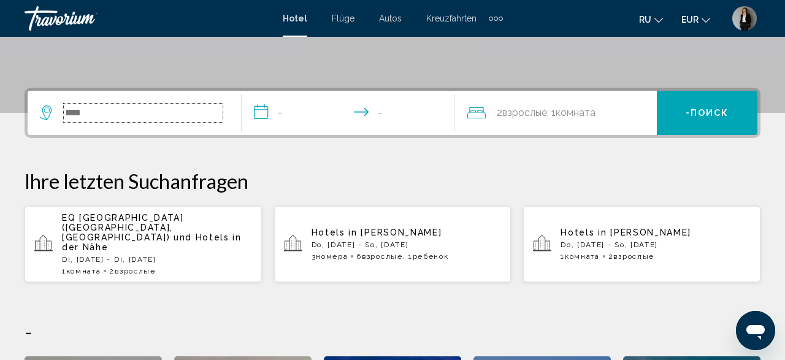
click at [91, 113] on input "Suche Widget" at bounding box center [143, 113] width 159 height 18
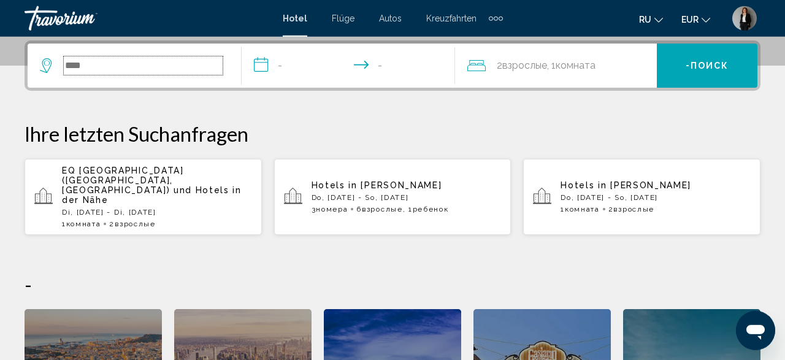
scroll to position [303, 0]
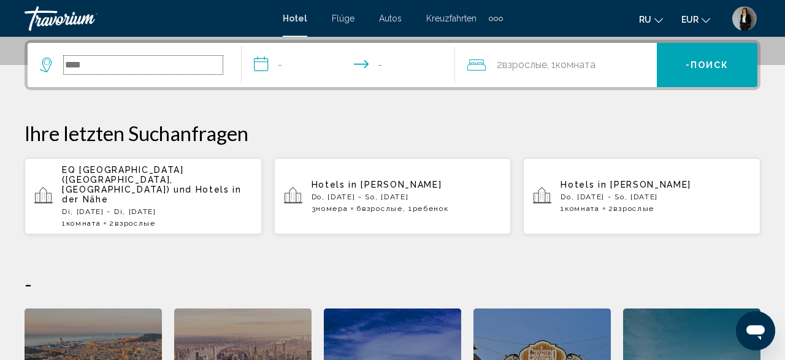
paste input "**********"
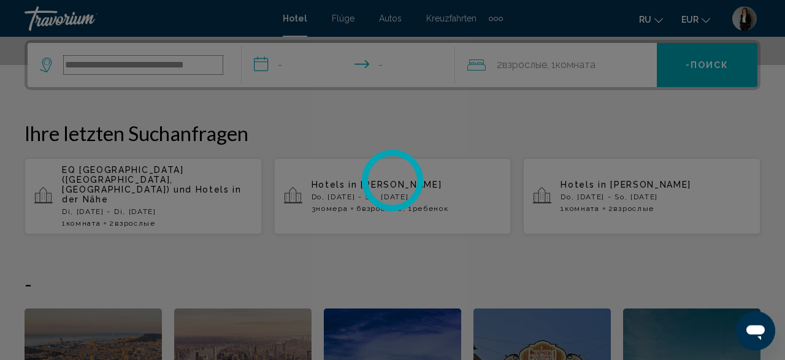
scroll to position [0, 0]
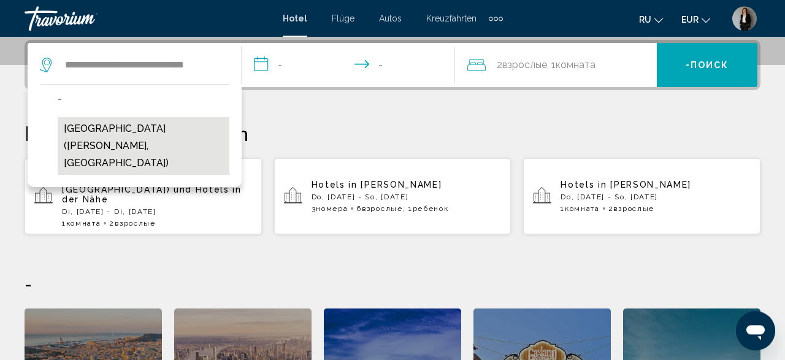
click at [95, 139] on button "[GEOGRAPHIC_DATA] ([GEOGRAPHIC_DATA], [GEOGRAPHIC_DATA])" at bounding box center [144, 146] width 172 height 58
type input "**********"
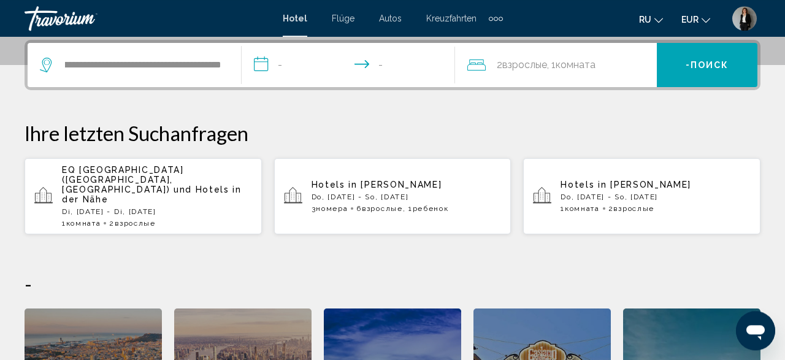
click at [262, 65] on input "**********" at bounding box center [351, 67] width 218 height 48
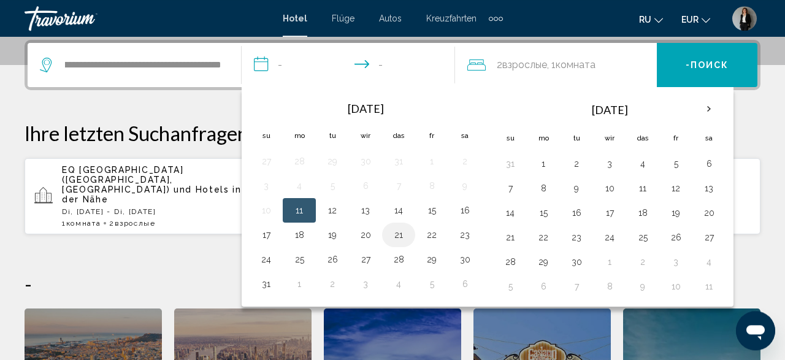
click at [402, 235] on button "21" at bounding box center [399, 234] width 20 height 17
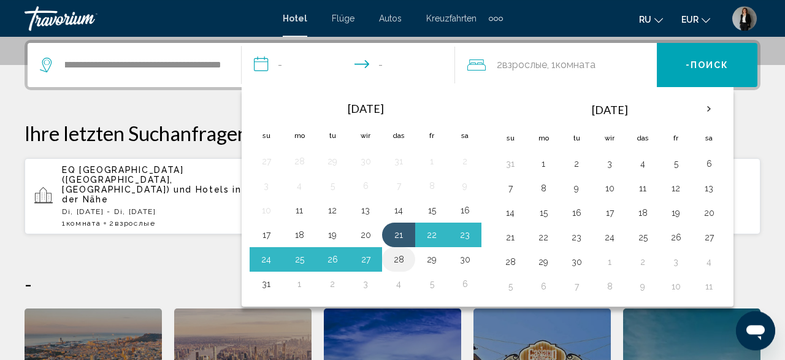
click at [393, 254] on button "28" at bounding box center [399, 259] width 20 height 17
type input "**********"
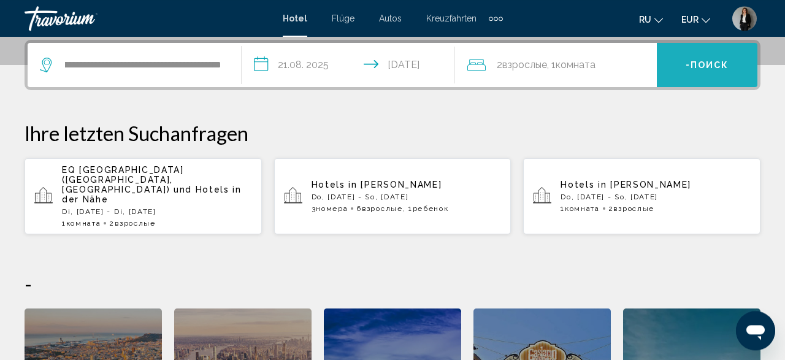
click at [701, 61] on span "Поиск" at bounding box center [709, 66] width 39 height 10
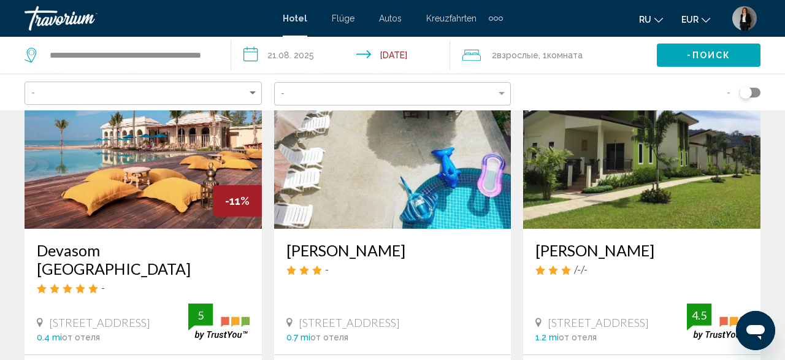
scroll to position [128, 0]
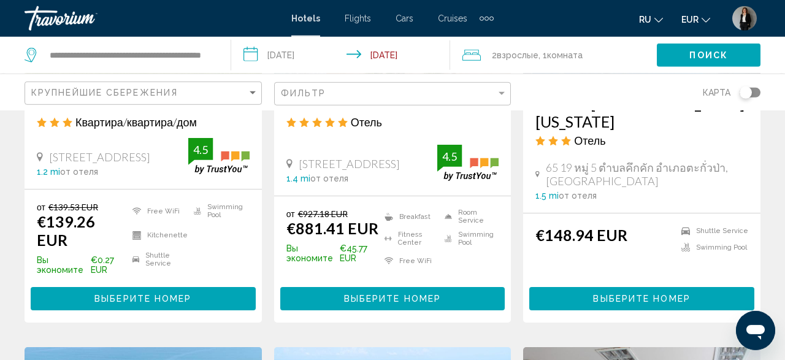
scroll to position [765, 0]
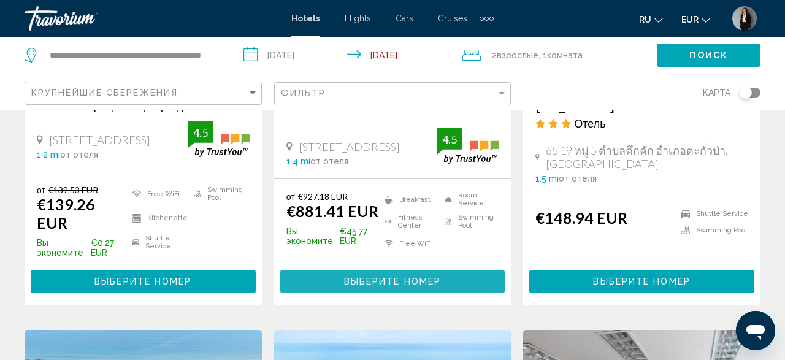
click at [411, 270] on button "Выберите номер" at bounding box center [392, 281] width 225 height 23
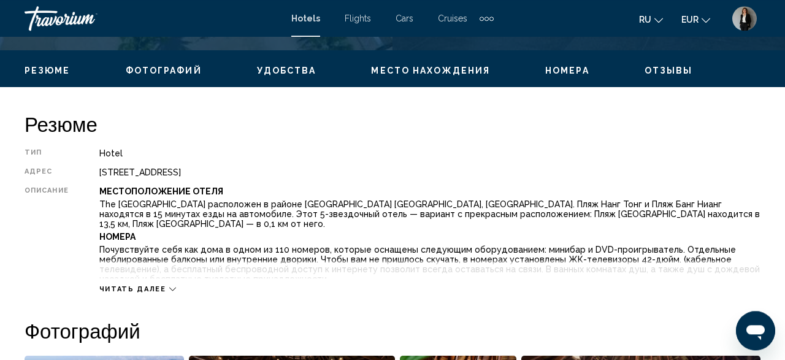
scroll to position [596, 0]
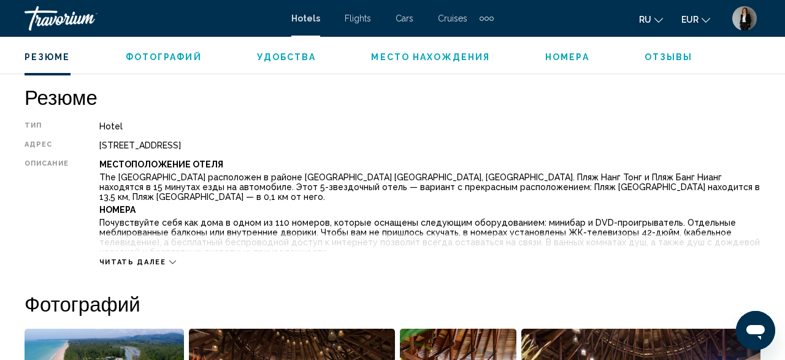
click at [162, 265] on div "Читать далее" at bounding box center [137, 262] width 77 height 8
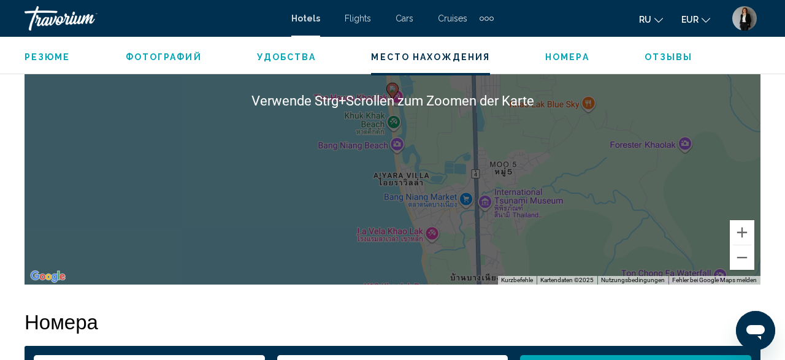
scroll to position [1721, 0]
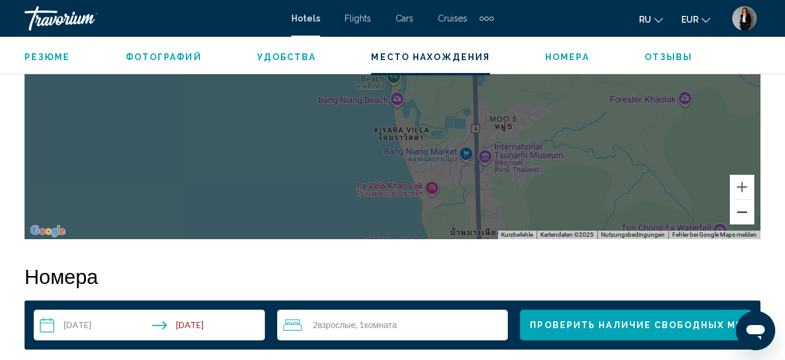
click at [741, 200] on button "Verkleinern" at bounding box center [741, 212] width 25 height 25
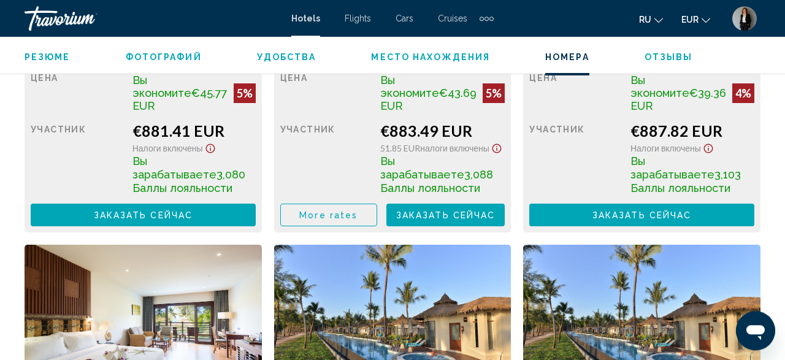
scroll to position [2359, 0]
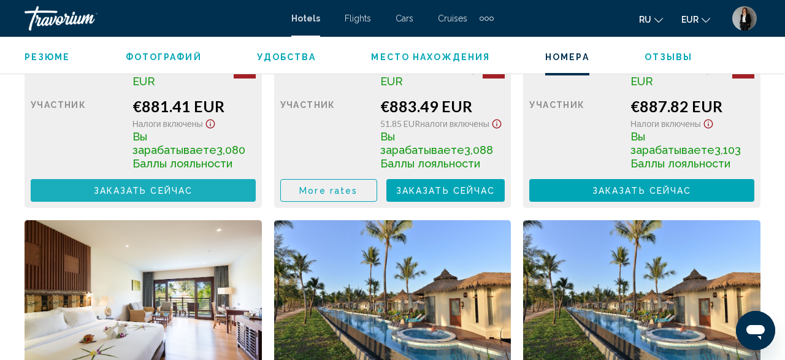
click at [164, 179] on button "Заказать сейчас Больше недоступно" at bounding box center [143, 190] width 225 height 23
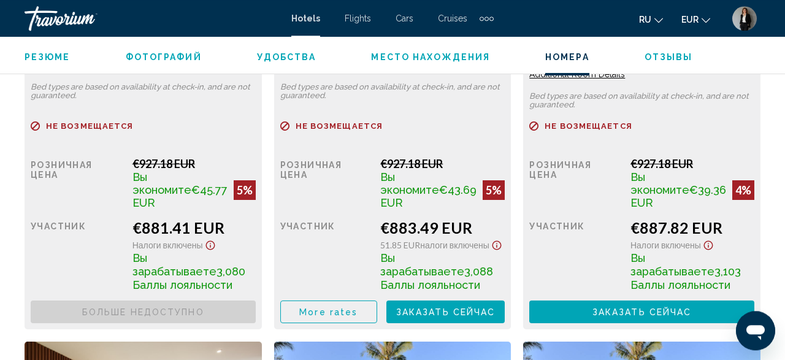
scroll to position [2295, 0]
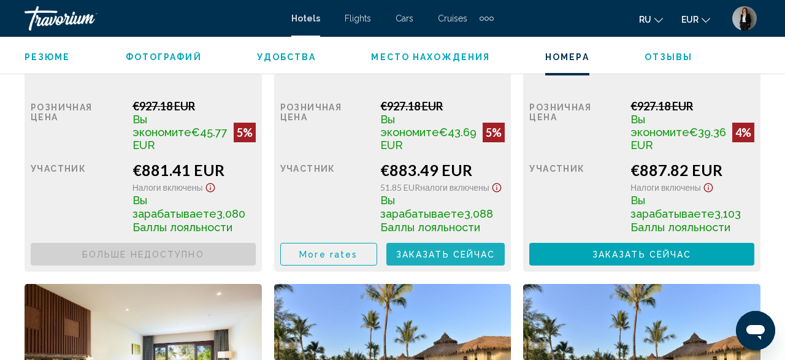
click at [478, 250] on span "Заказать сейчас" at bounding box center [445, 255] width 99 height 10
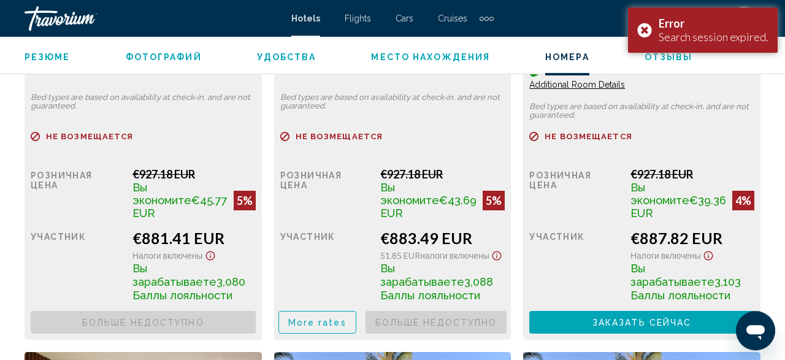
scroll to position [2168, 0]
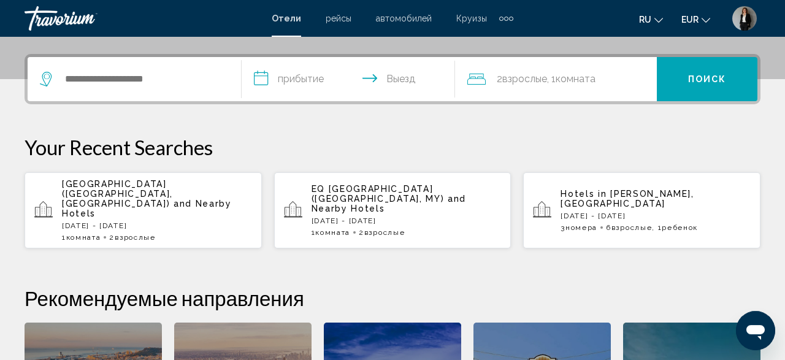
scroll to position [319, 0]
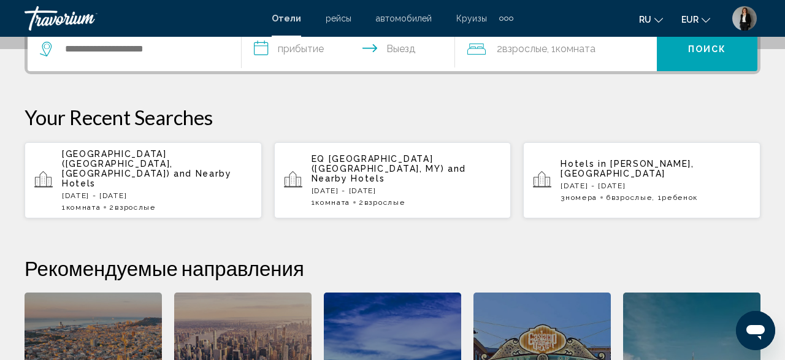
click at [178, 148] on app-hotels-recent-search "JW Marriott Khao Lak Resort & Spa (Phang Nga, TH) and Nearby Hotels Thu, 21 Aug…" at bounding box center [143, 180] width 237 height 76
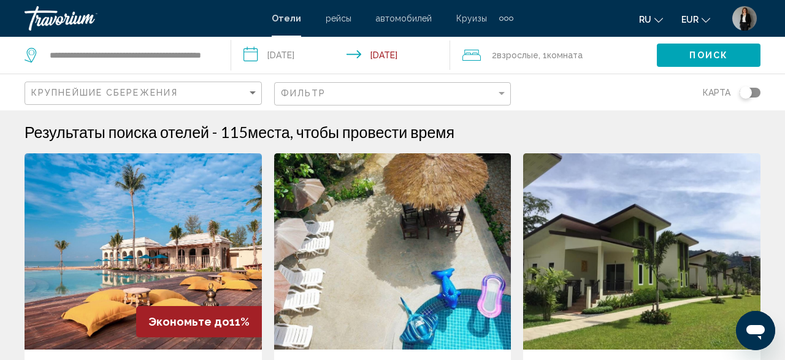
scroll to position [255, 0]
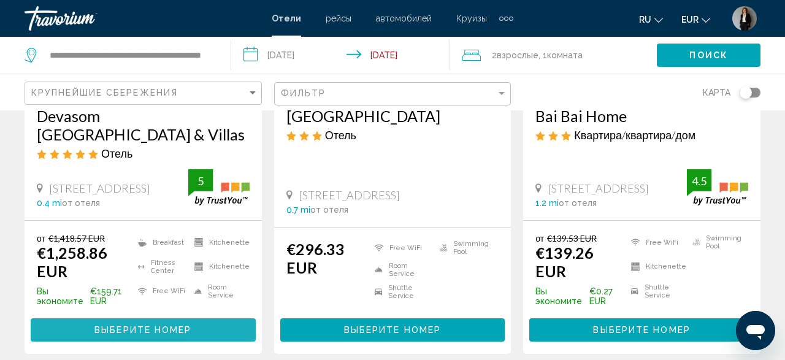
click at [234, 332] on button "Выберите номер" at bounding box center [143, 329] width 225 height 23
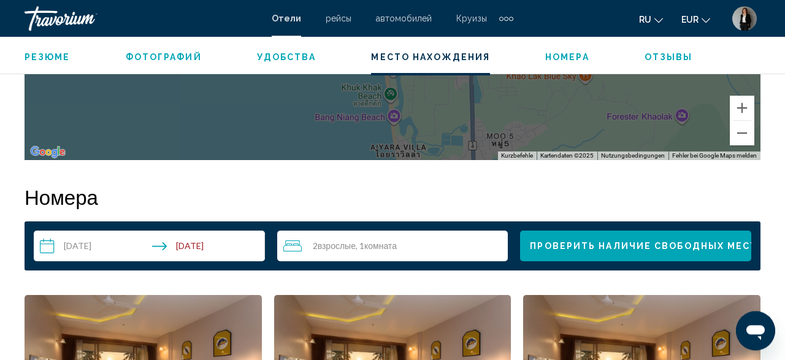
scroll to position [1662, 0]
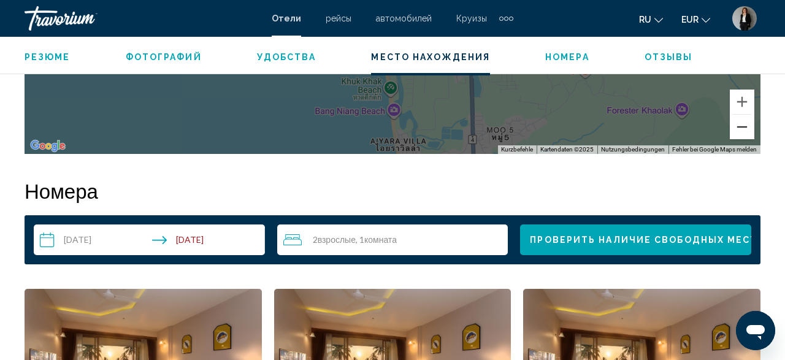
click at [745, 129] on button "Verkleinern" at bounding box center [741, 127] width 25 height 25
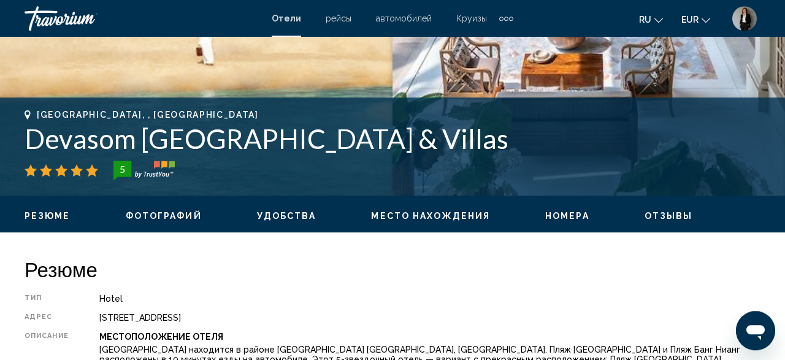
scroll to position [514, 0]
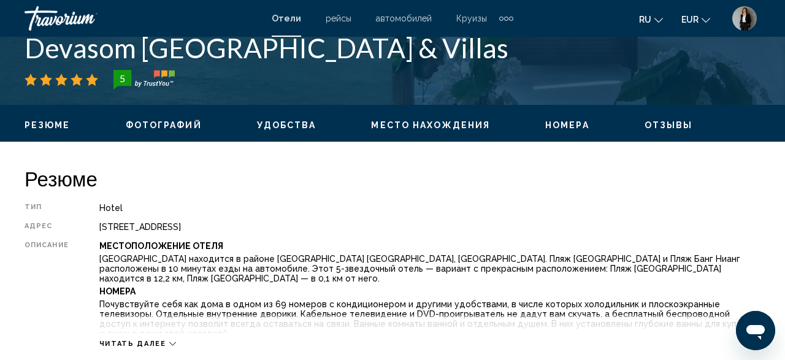
click at [337, 69] on div "Takua Pa, , Thailand Devasom Khao Lak Beach Resort & Villas 5" at bounding box center [393, 54] width 736 height 70
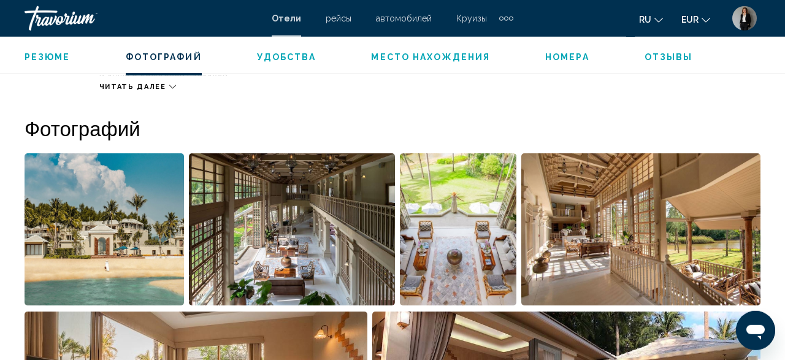
scroll to position [769, 0]
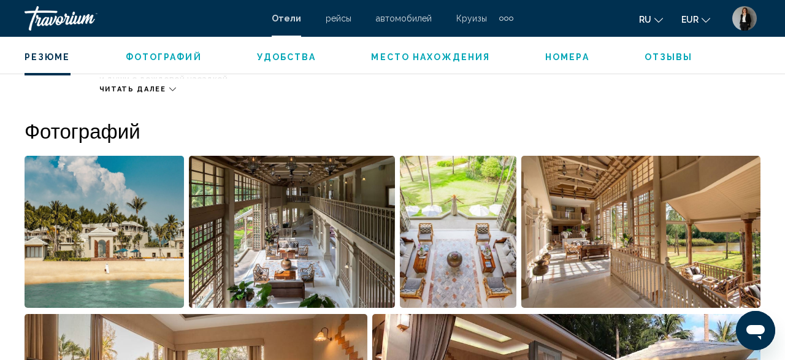
click at [105, 210] on img "Open full-screen image slider" at bounding box center [104, 232] width 159 height 152
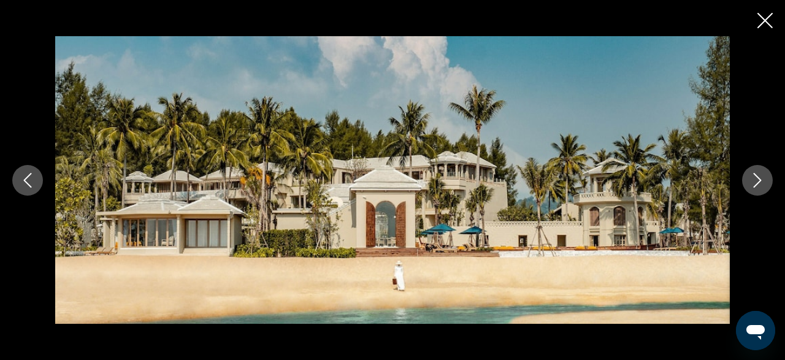
click at [745, 188] on button "Next image" at bounding box center [757, 180] width 31 height 31
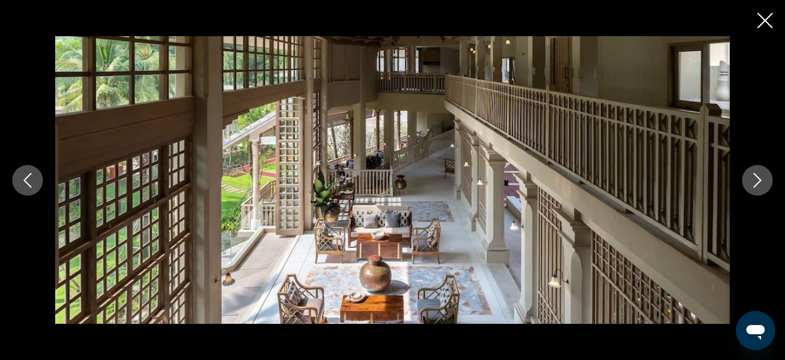
click at [745, 188] on button "Next image" at bounding box center [757, 180] width 31 height 31
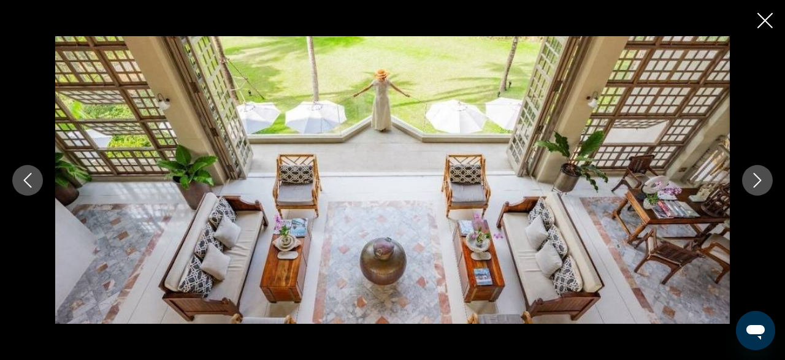
click at [745, 188] on button "Next image" at bounding box center [757, 180] width 31 height 31
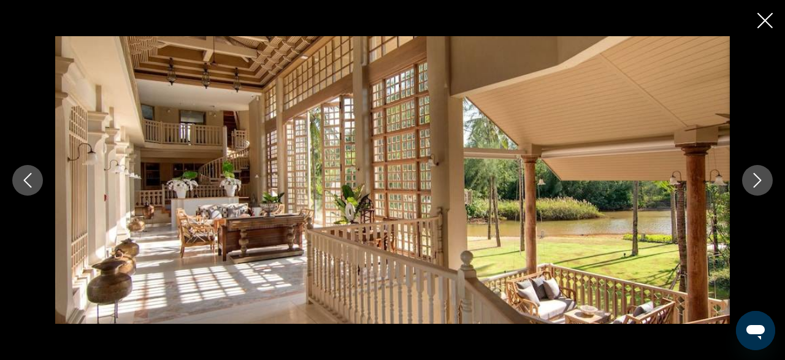
click at [745, 188] on button "Next image" at bounding box center [757, 180] width 31 height 31
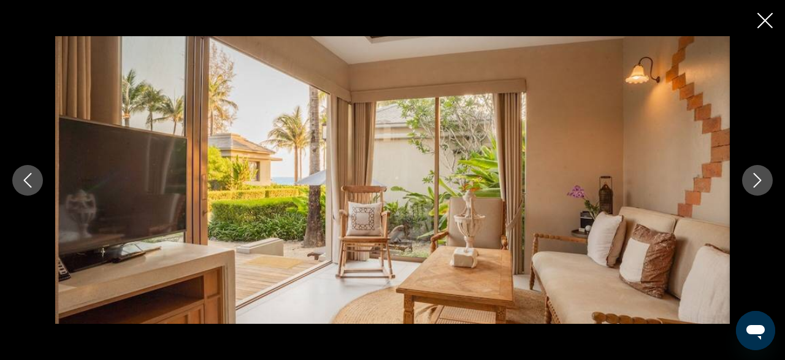
click at [745, 188] on button "Next image" at bounding box center [757, 180] width 31 height 31
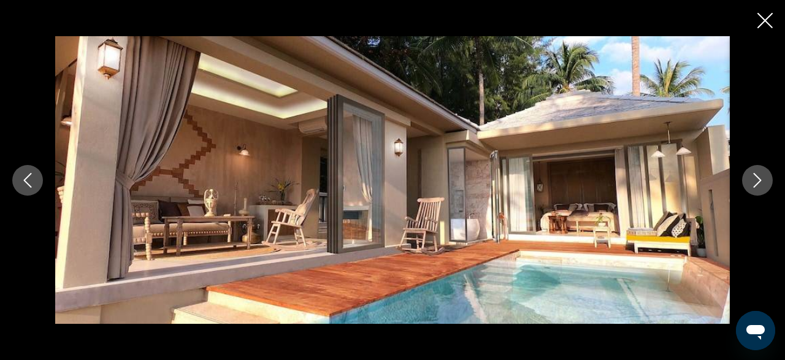
click at [745, 188] on button "Next image" at bounding box center [757, 180] width 31 height 31
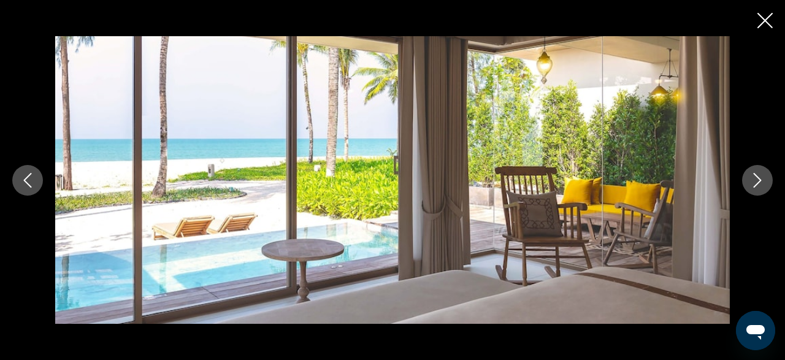
click at [753, 185] on icon "Next image" at bounding box center [757, 180] width 15 height 15
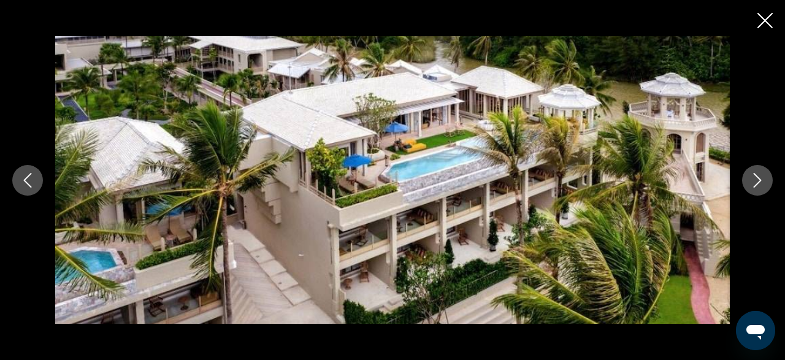
click at [753, 185] on icon "Next image" at bounding box center [757, 180] width 15 height 15
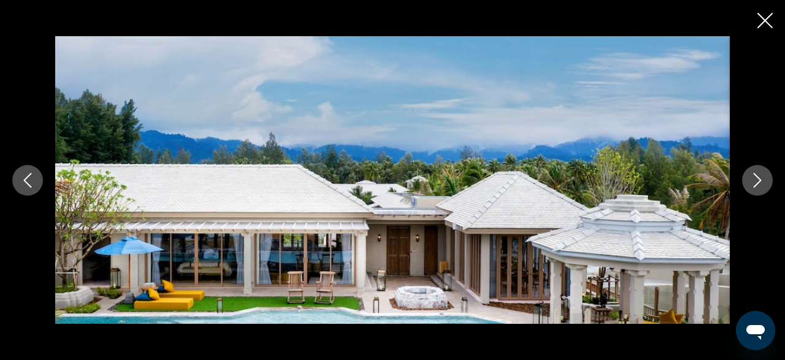
click at [753, 185] on icon "Next image" at bounding box center [757, 180] width 15 height 15
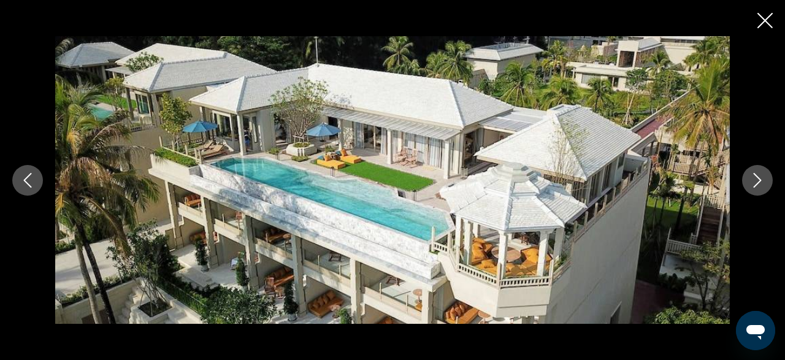
click at [767, 182] on button "Next image" at bounding box center [757, 180] width 31 height 31
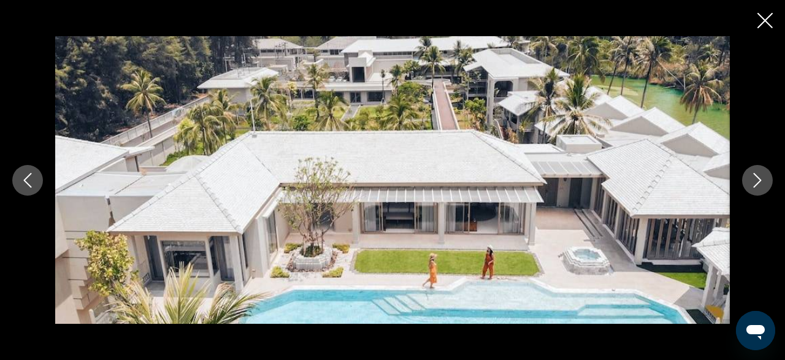
click at [767, 182] on button "Next image" at bounding box center [757, 180] width 31 height 31
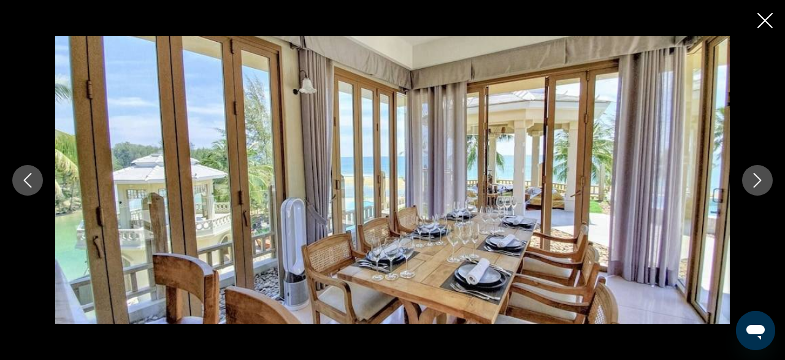
click at [767, 182] on button "Next image" at bounding box center [757, 180] width 31 height 31
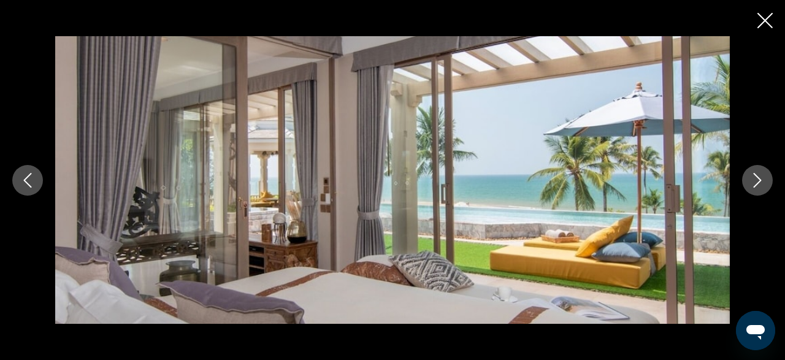
click at [767, 182] on button "Next image" at bounding box center [757, 180] width 31 height 31
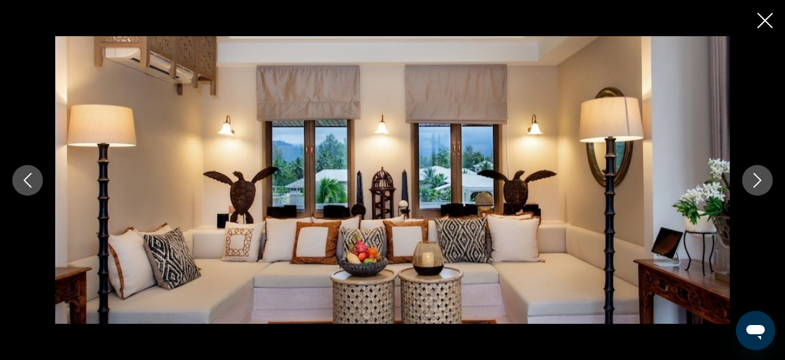
click at [761, 31] on button "Close slideshow" at bounding box center [764, 21] width 15 height 19
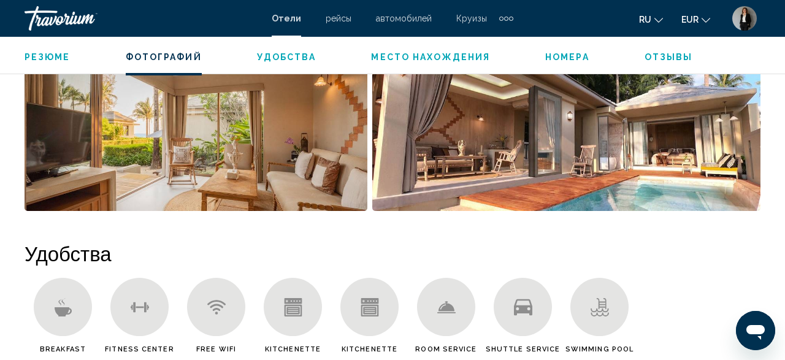
scroll to position [642, 0]
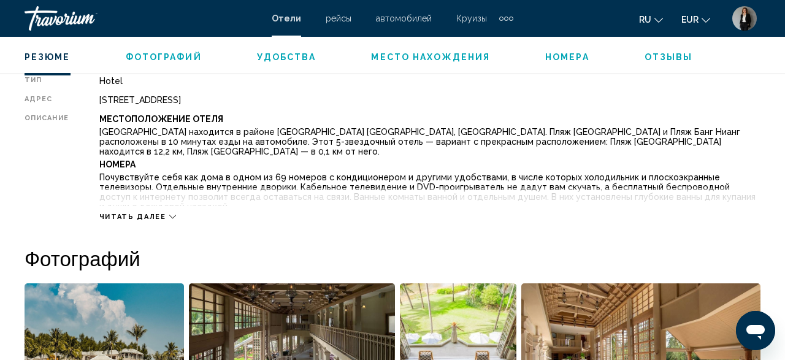
click at [169, 218] on icon "Main content" at bounding box center [172, 217] width 7 height 4
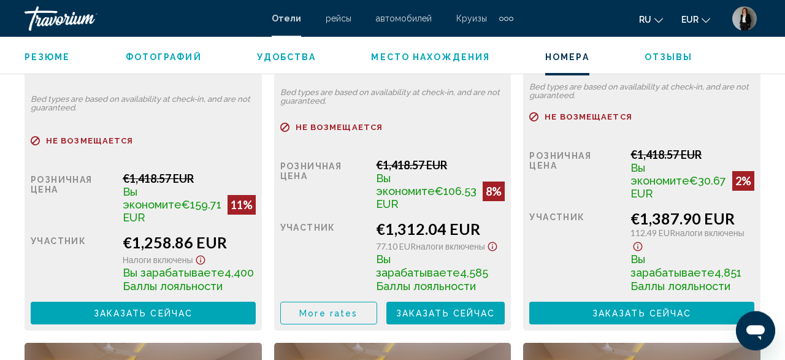
scroll to position [2299, 0]
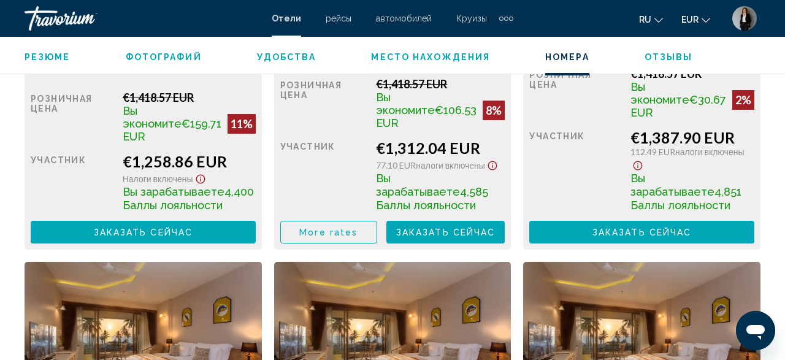
click at [220, 221] on button "Заказать сейчас Больше недоступно" at bounding box center [143, 232] width 225 height 23
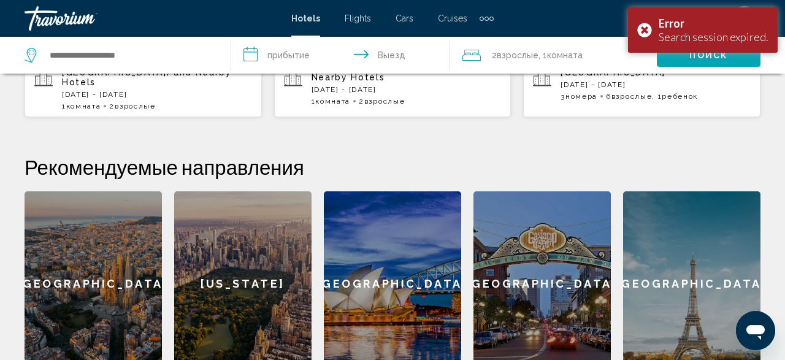
scroll to position [560, 0]
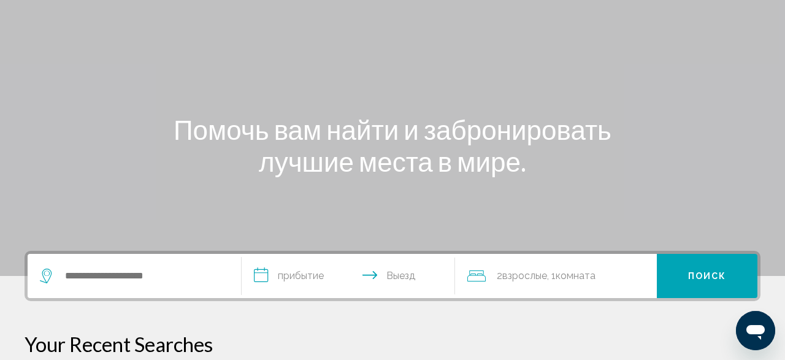
scroll to position [255, 0]
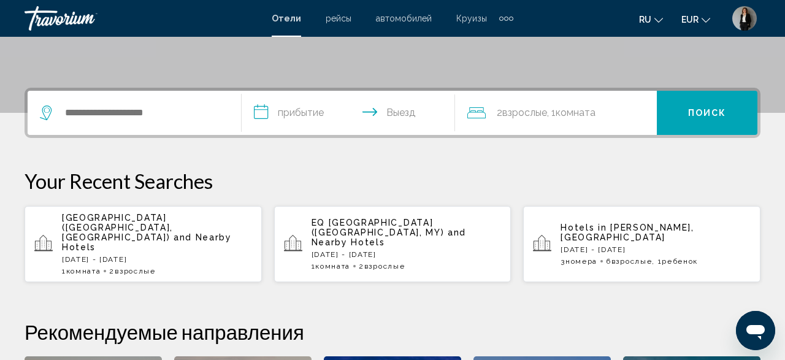
click at [104, 233] on div "[GEOGRAPHIC_DATA] ([GEOGRAPHIC_DATA], [GEOGRAPHIC_DATA]) and Nearby Hotels [DAT…" at bounding box center [157, 244] width 190 height 63
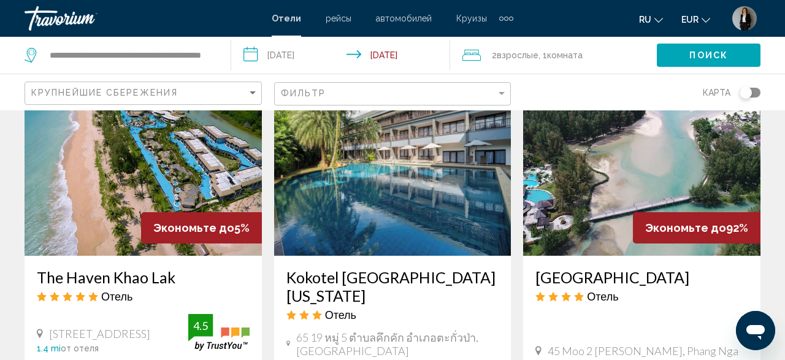
scroll to position [701, 0]
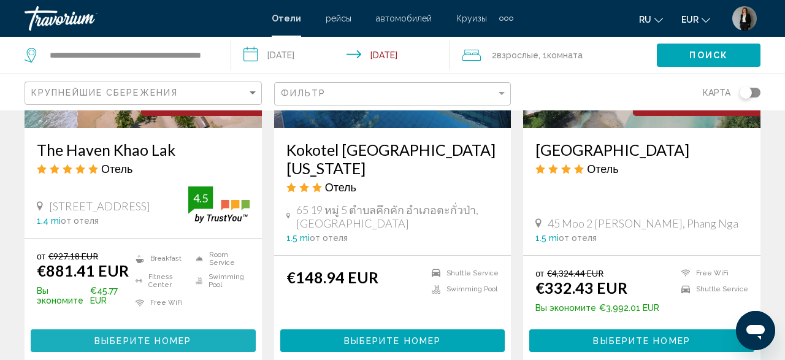
click at [124, 336] on span "Выберите номер" at bounding box center [142, 341] width 97 height 10
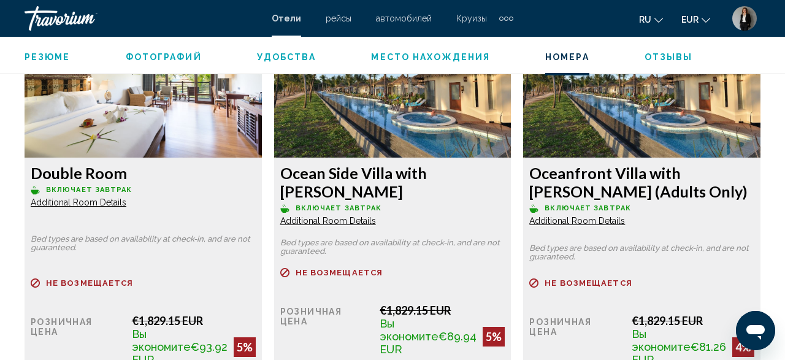
scroll to position [2621, 0]
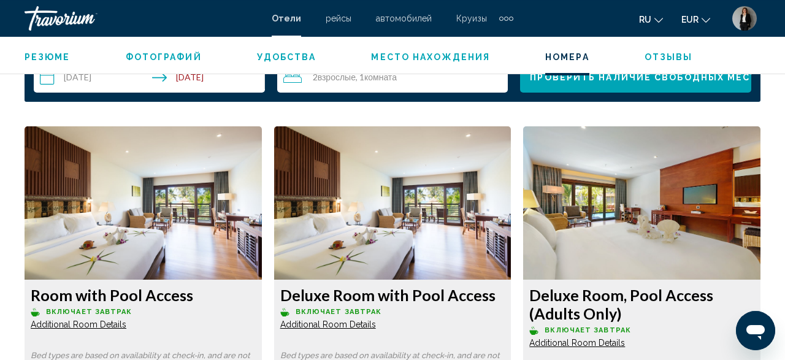
scroll to position [1792, 0]
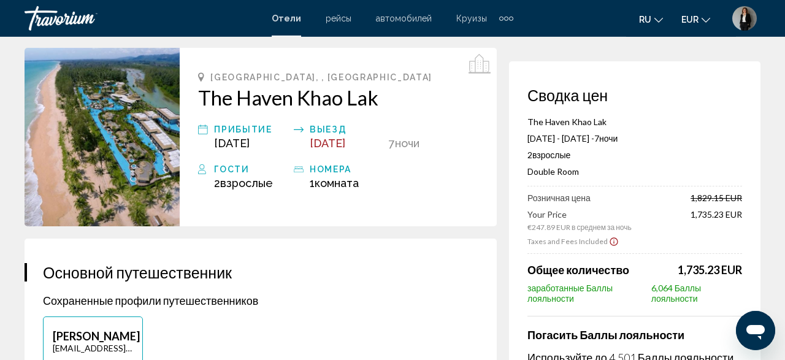
scroll to position [64, 0]
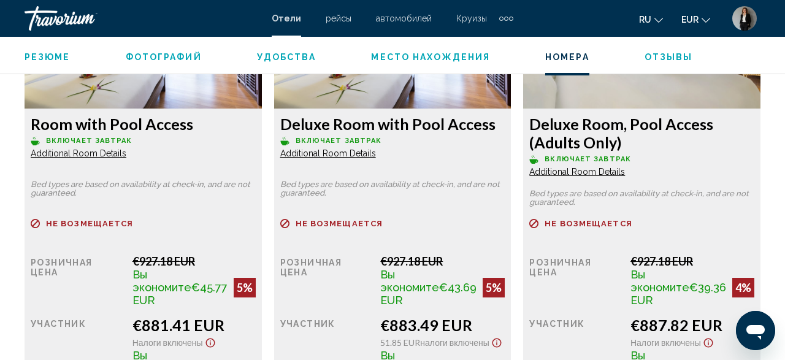
scroll to position [2250, 0]
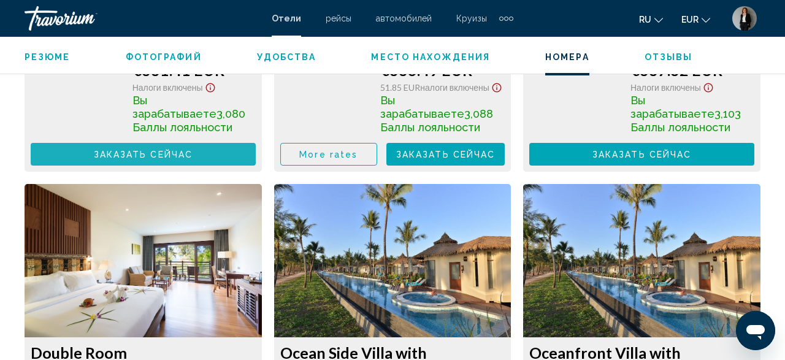
click at [189, 150] on span "Заказать сейчас" at bounding box center [143, 155] width 99 height 10
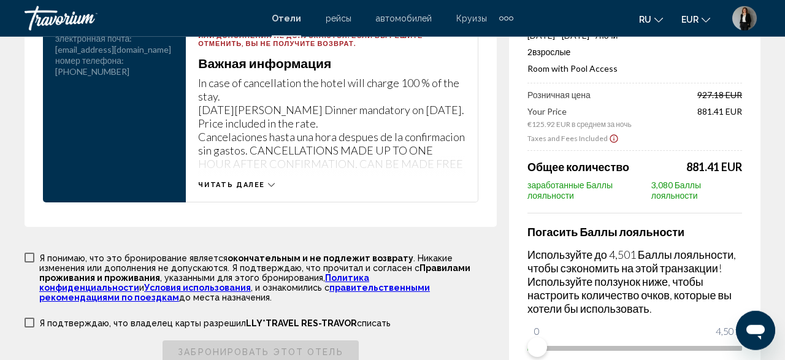
scroll to position [1804, 0]
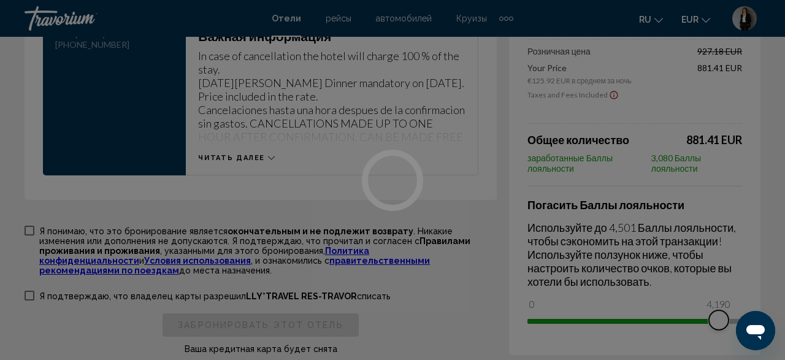
drag, startPoint x: 539, startPoint y: 332, endPoint x: 784, endPoint y: 333, distance: 245.2
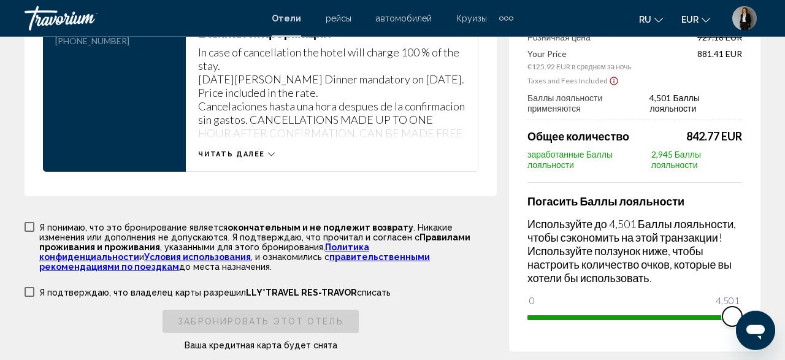
scroll to position [1810, 0]
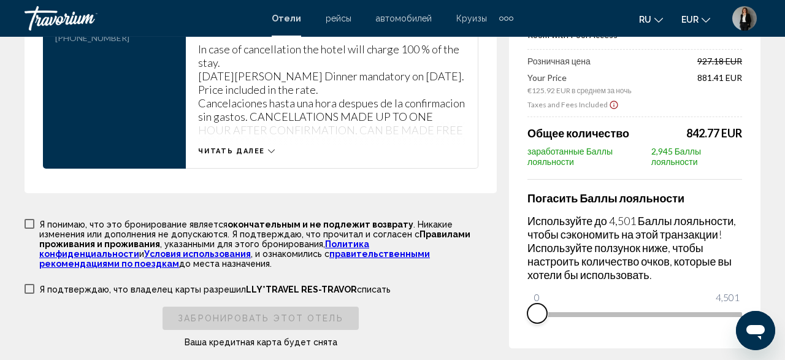
drag, startPoint x: 730, startPoint y: 326, endPoint x: 477, endPoint y: 328, distance: 253.2
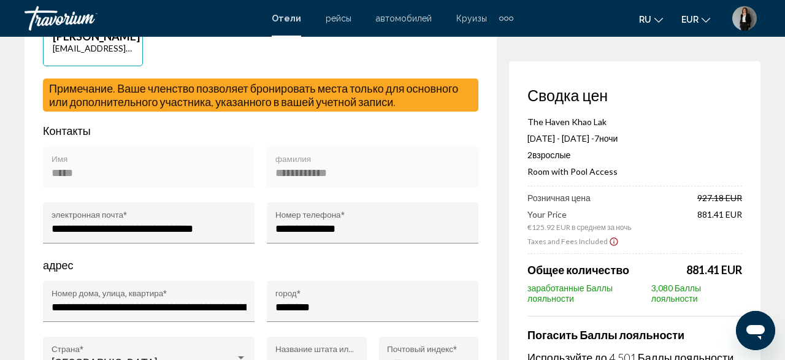
scroll to position [0, 0]
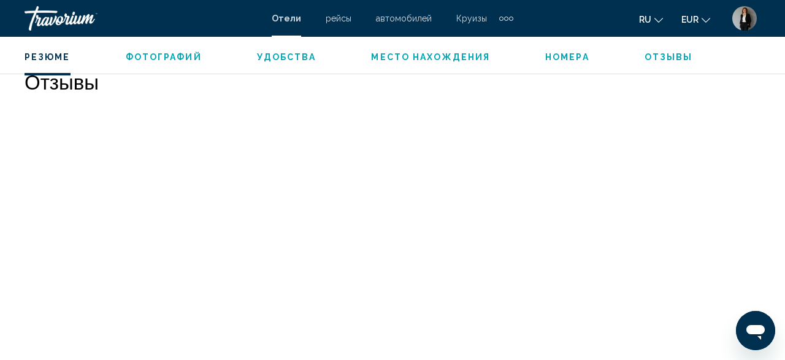
scroll to position [1744, 0]
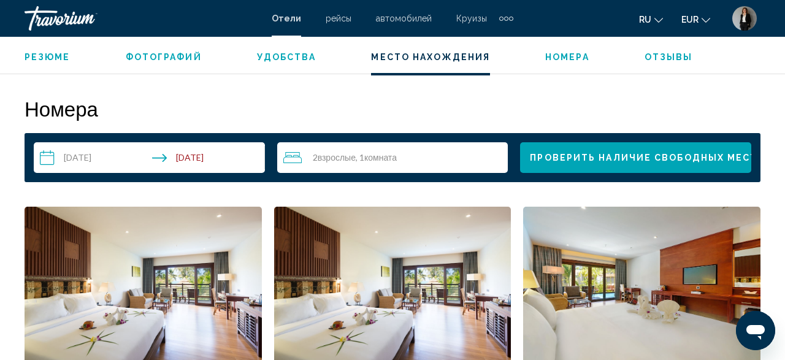
click at [112, 159] on input "**********" at bounding box center [152, 159] width 236 height 34
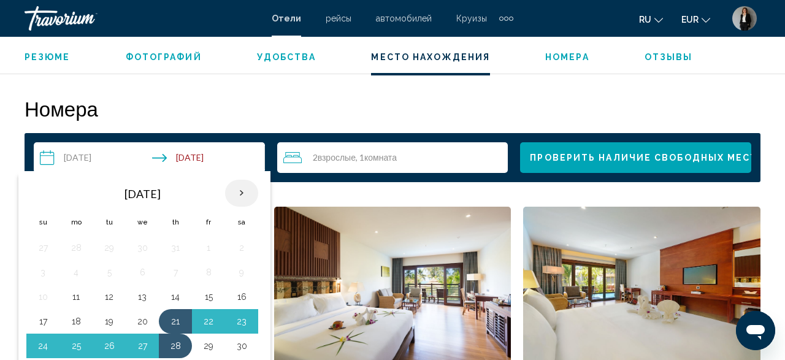
click at [241, 192] on th "Next month" at bounding box center [241, 193] width 33 height 27
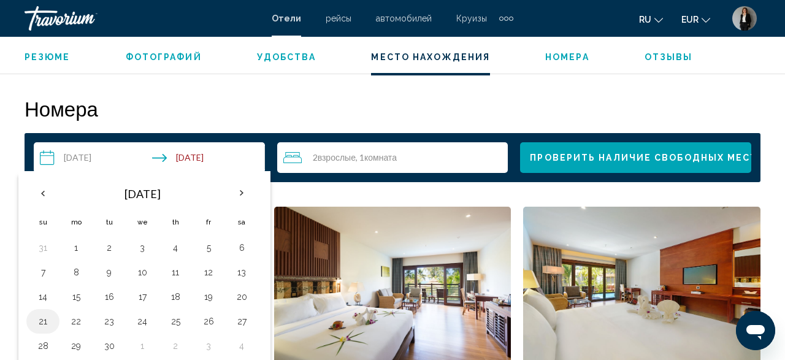
click at [47, 327] on button "21" at bounding box center [43, 321] width 20 height 17
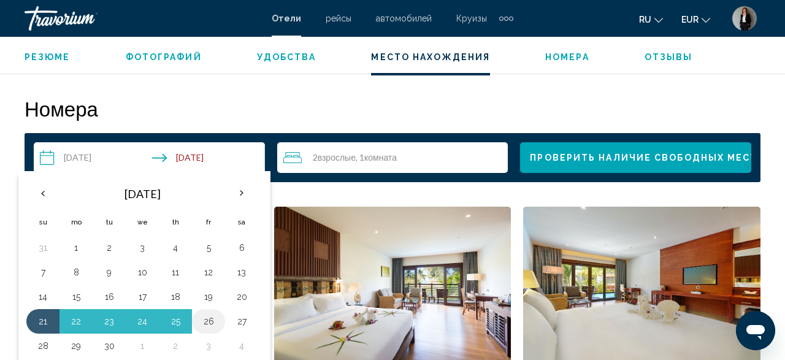
click at [203, 318] on button "26" at bounding box center [209, 321] width 20 height 17
type input "**********"
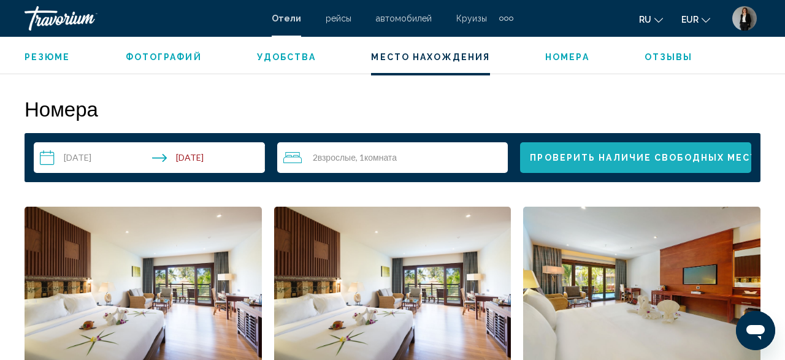
click at [673, 154] on span "Проверить наличие свободных мест" at bounding box center [643, 158] width 227 height 10
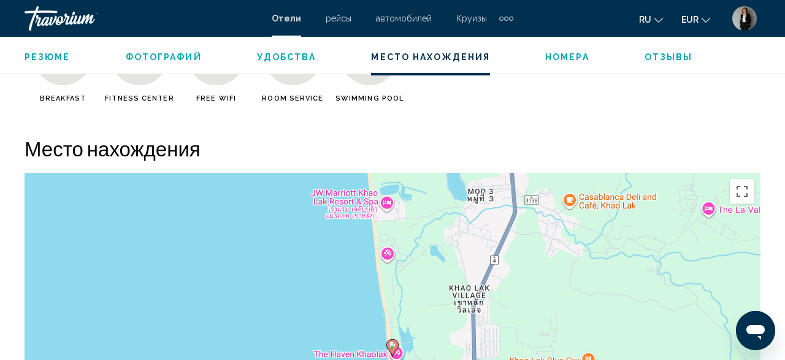
scroll to position [1466, 0]
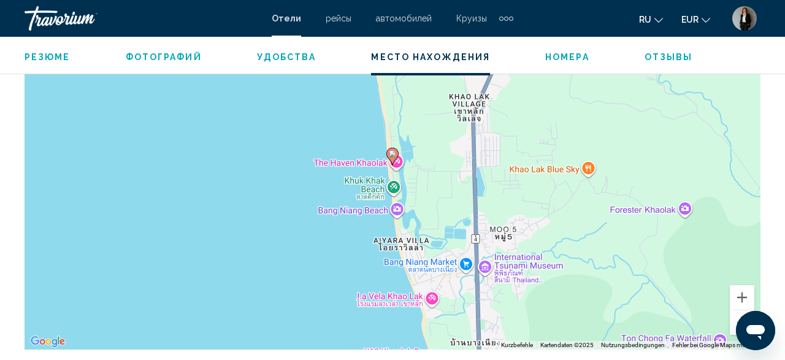
click at [254, 140] on div "Um den Modus zum Ziehen mit der Tastatur zu aktivieren, drückst du Alt + Eingab…" at bounding box center [393, 166] width 736 height 368
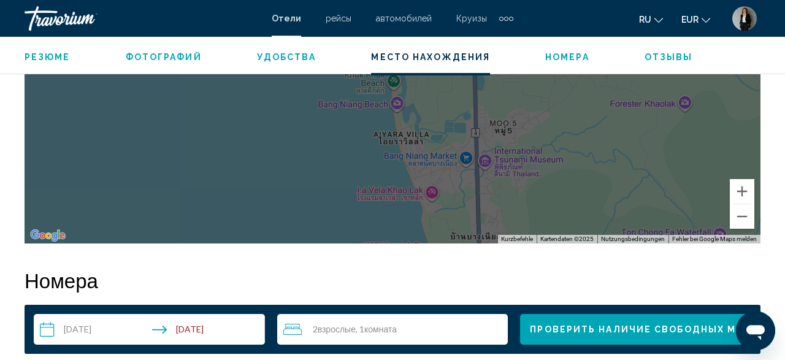
scroll to position [1658, 0]
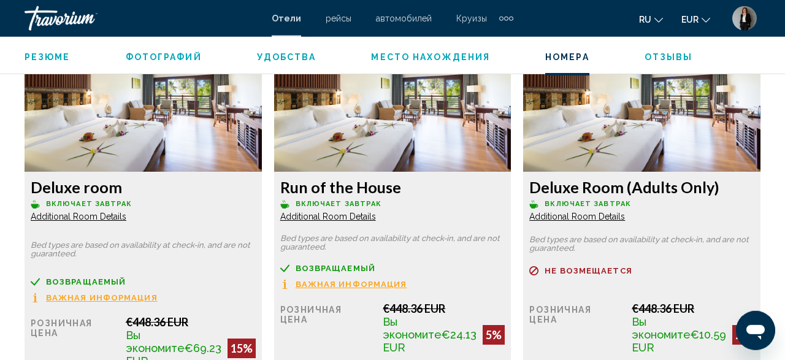
scroll to position [2104, 0]
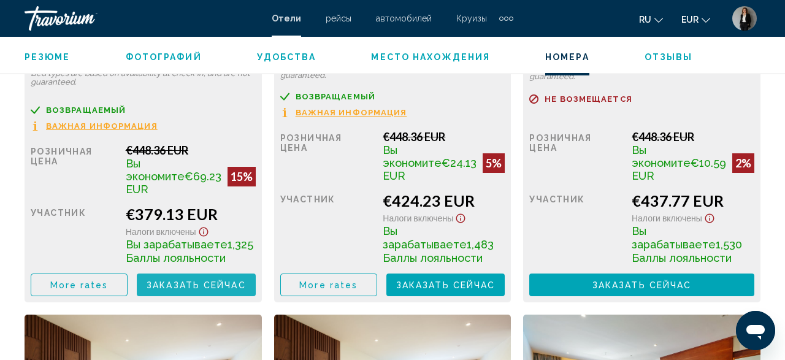
click at [216, 280] on span "Заказать сейчас" at bounding box center [196, 285] width 99 height 10
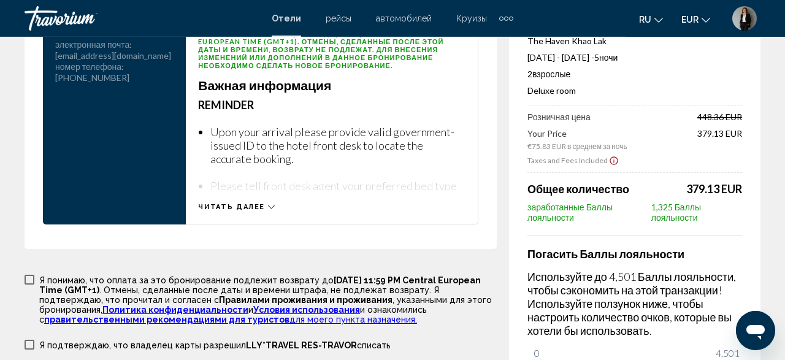
scroll to position [1866, 0]
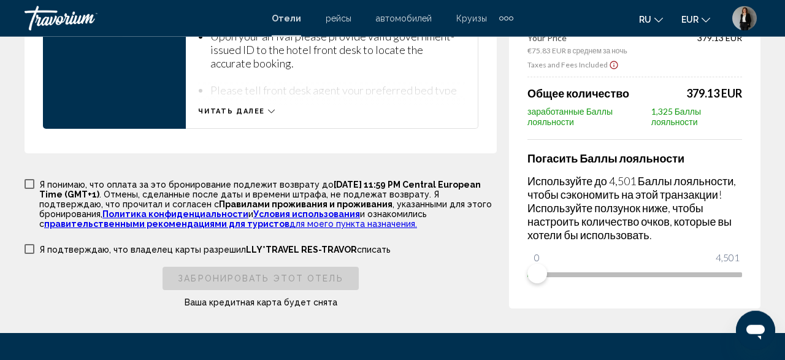
click at [28, 189] on span "Main content" at bounding box center [30, 184] width 10 height 10
click at [25, 254] on span "Main content" at bounding box center [30, 249] width 10 height 10
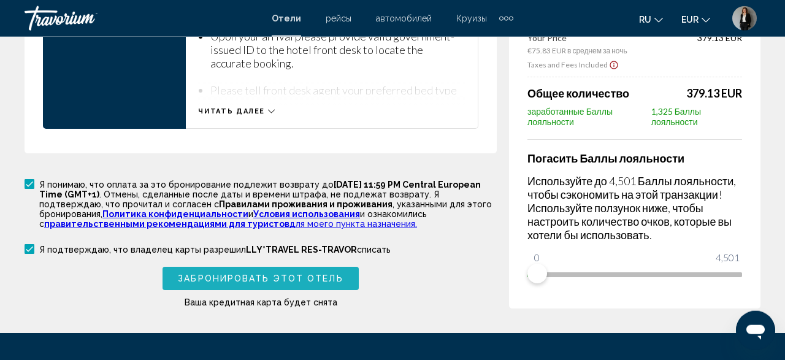
click at [270, 284] on span "Забронировать этот отель" at bounding box center [260, 279] width 165 height 10
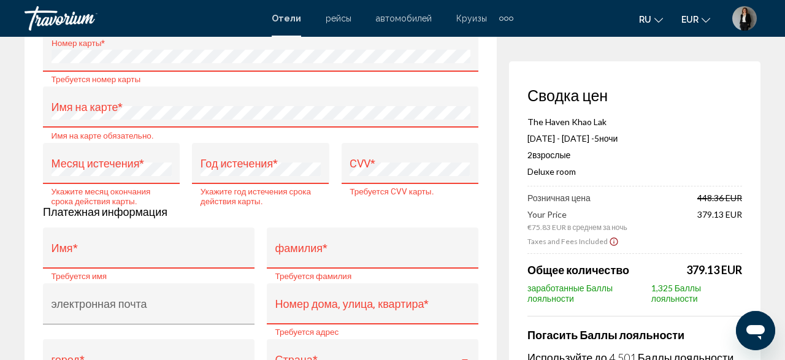
scroll to position [1063, 0]
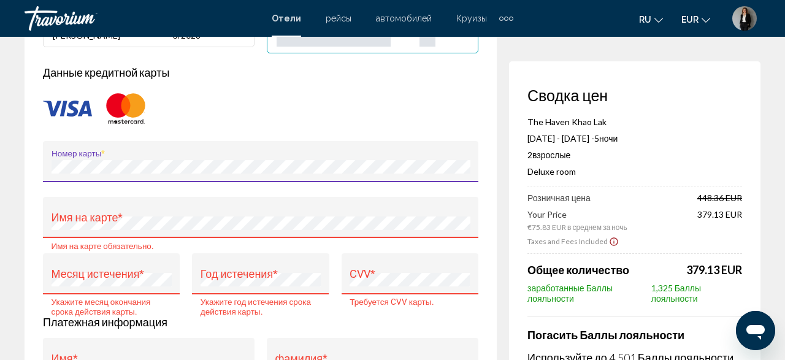
click at [223, 165] on div "Номер карты *" at bounding box center [260, 165] width 419 height 33
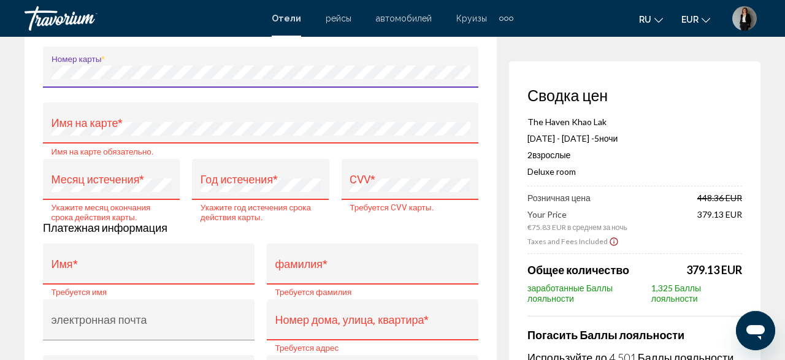
scroll to position [1190, 0]
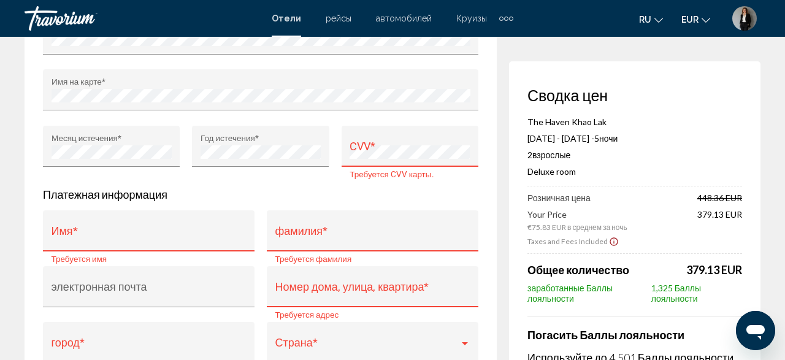
click at [411, 145] on div "CVV *" at bounding box center [409, 146] width 137 height 41
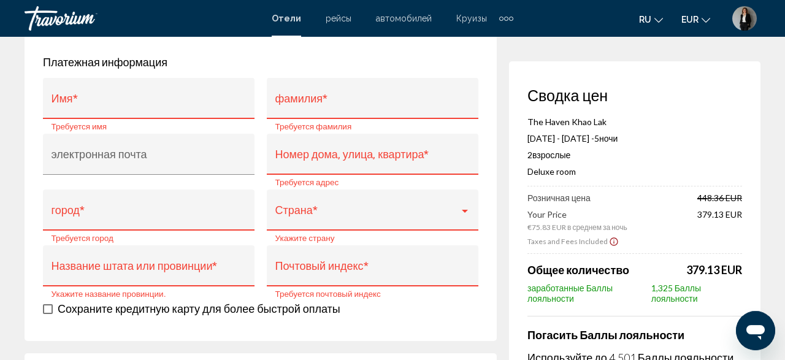
scroll to position [1254, 0]
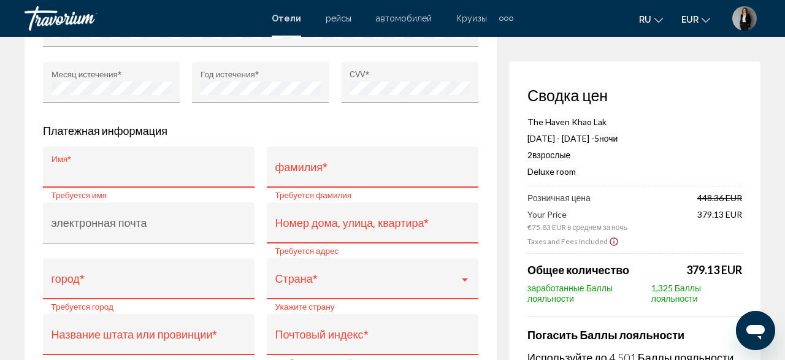
click at [199, 179] on input "Имя *" at bounding box center [148, 173] width 195 height 12
type input "*"
type input "******"
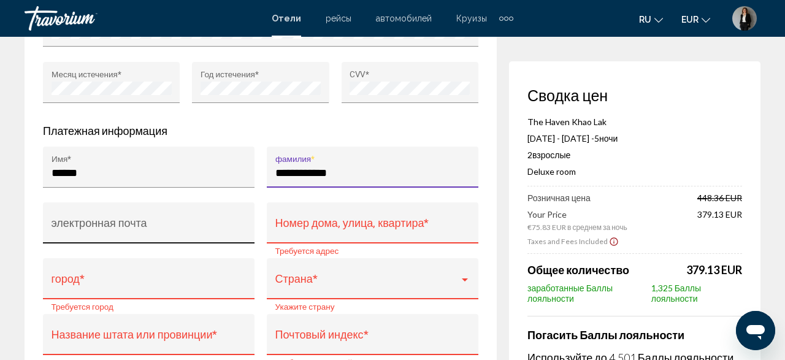
type input "**********"
click at [159, 243] on div "электронная почта" at bounding box center [148, 227] width 195 height 32
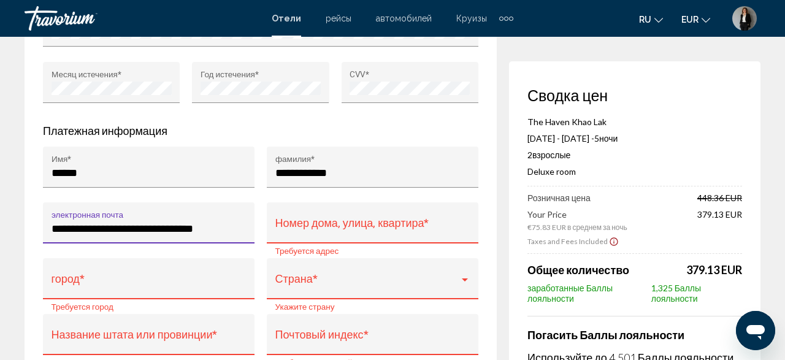
type input "**********"
click at [395, 229] on div "Номер дома, улица, квартира *" at bounding box center [372, 227] width 195 height 32
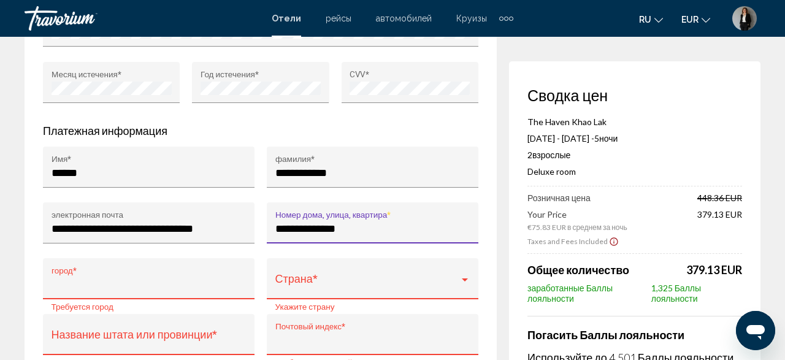
click at [148, 281] on div "город *" at bounding box center [148, 283] width 195 height 32
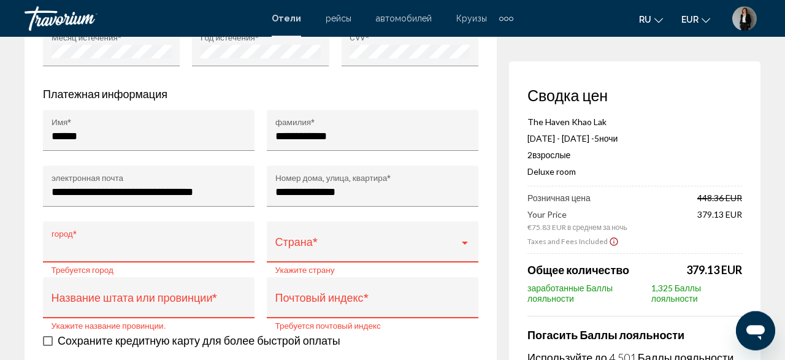
scroll to position [1318, 0]
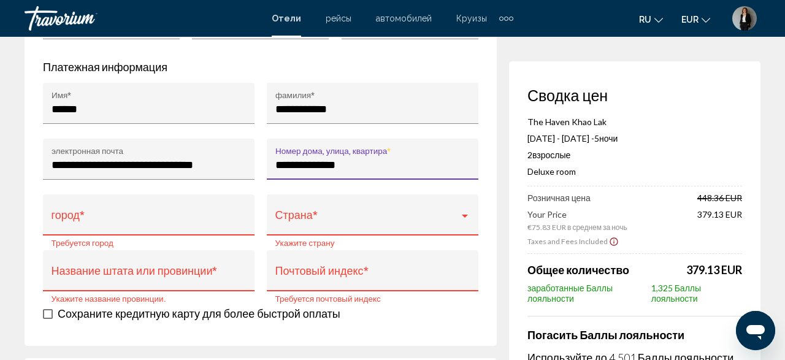
click at [406, 171] on input "**********" at bounding box center [372, 165] width 195 height 12
type input "**********"
click at [210, 227] on input "город *" at bounding box center [148, 221] width 195 height 12
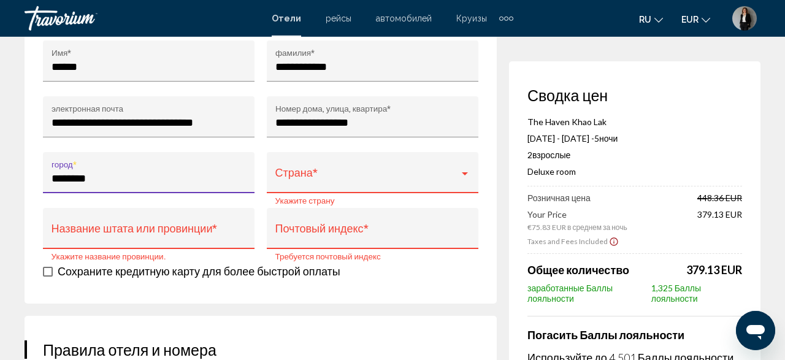
scroll to position [1382, 0]
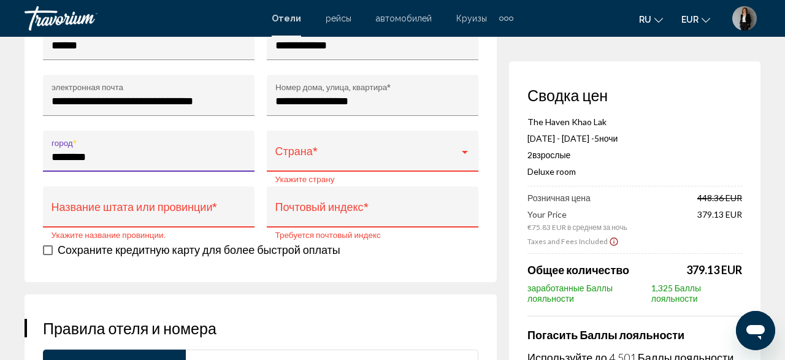
type input "********"
click at [465, 154] on div "Main content" at bounding box center [465, 152] width 6 height 3
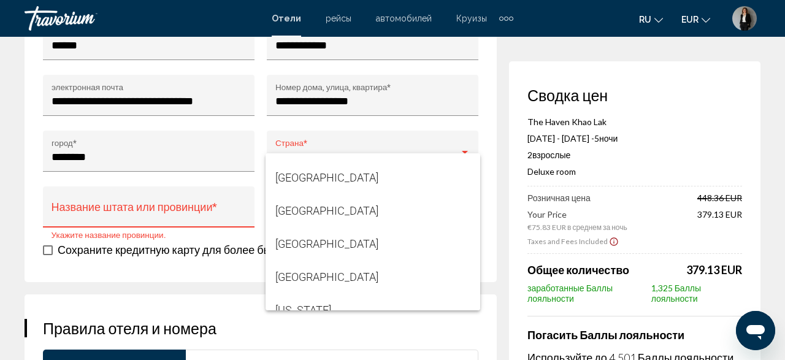
scroll to position [2670, 0]
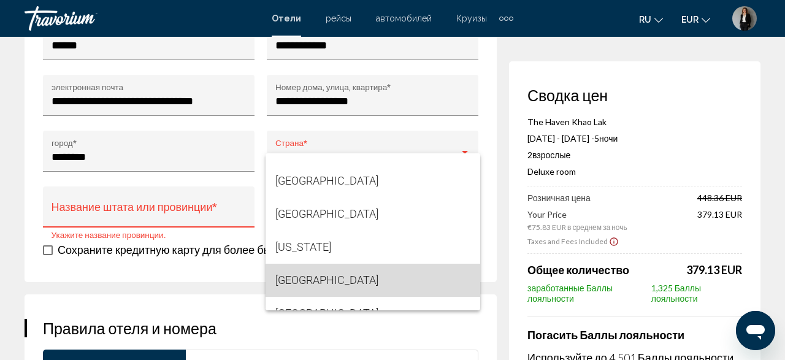
click at [416, 265] on span "[GEOGRAPHIC_DATA]" at bounding box center [372, 280] width 195 height 33
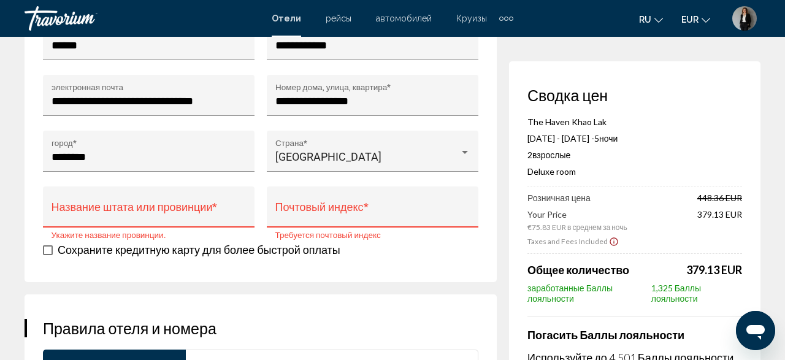
click at [196, 218] on div "Название штата или провинции *" at bounding box center [148, 211] width 195 height 32
click at [344, 218] on div "Почтовый индекс *" at bounding box center [372, 211] width 195 height 32
click at [210, 219] on input "Название штата или провинции *" at bounding box center [148, 213] width 195 height 12
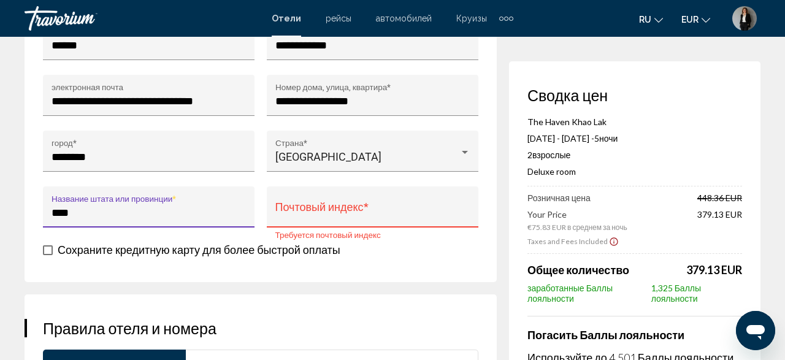
type input "****"
click at [294, 219] on input "Почтовый индекс *" at bounding box center [372, 213] width 195 height 12
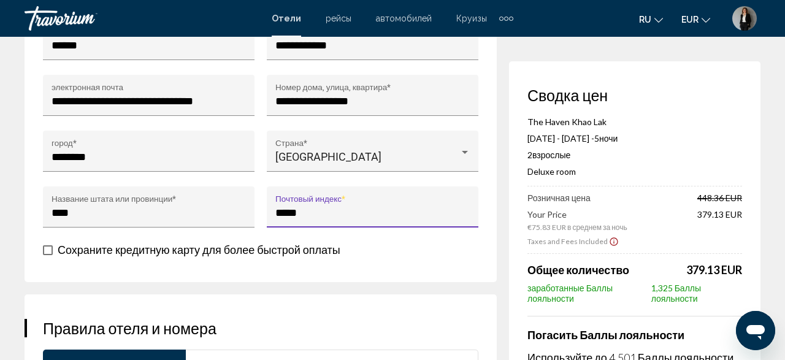
type input "*****"
click at [43, 255] on span "Main content" at bounding box center [48, 250] width 10 height 10
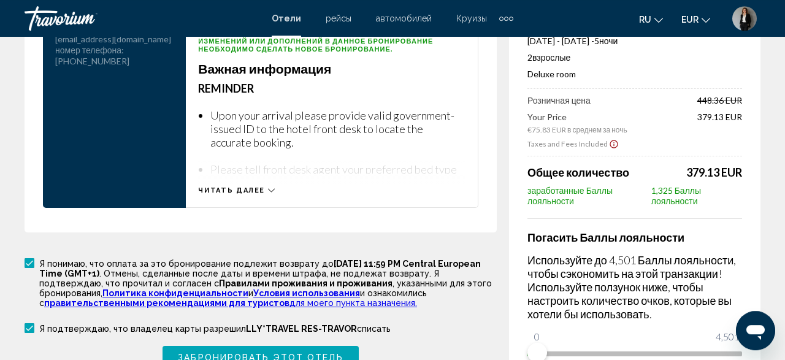
scroll to position [1764, 0]
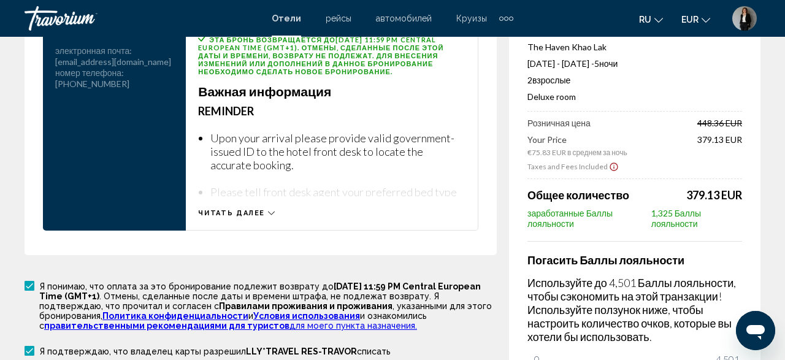
click at [250, 217] on span "Читать далее" at bounding box center [231, 213] width 67 height 8
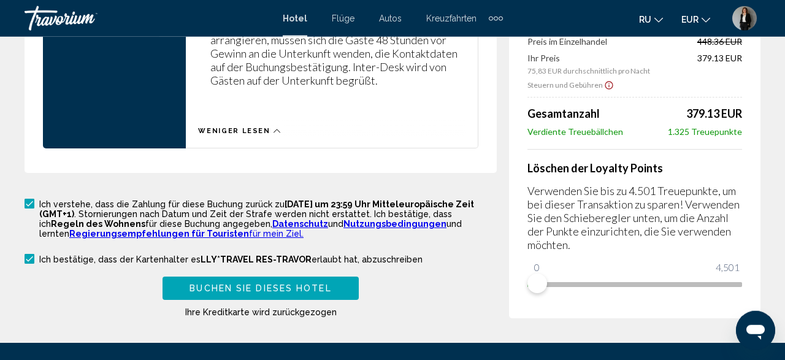
scroll to position [2466, 0]
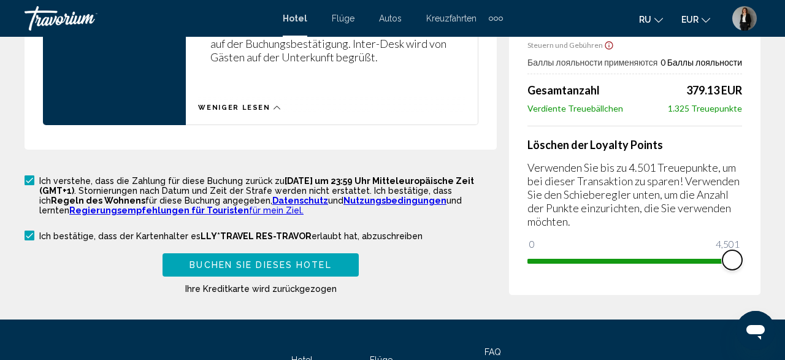
drag, startPoint x: 539, startPoint y: 219, endPoint x: 784, endPoint y: 217, distance: 244.6
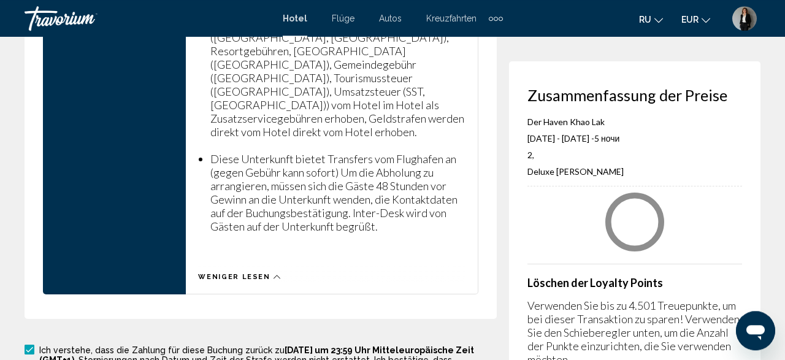
scroll to position [2274, 0]
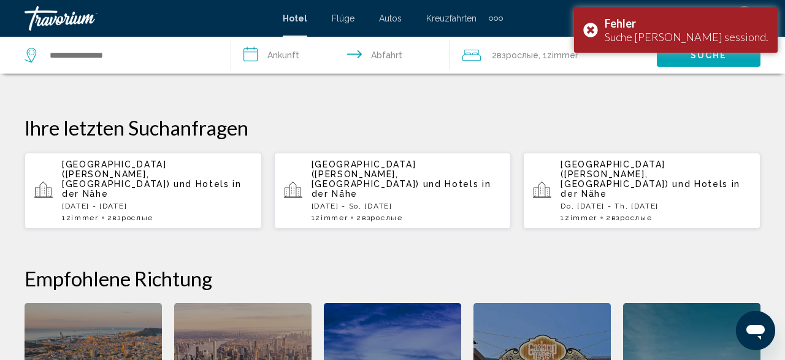
scroll to position [255, 0]
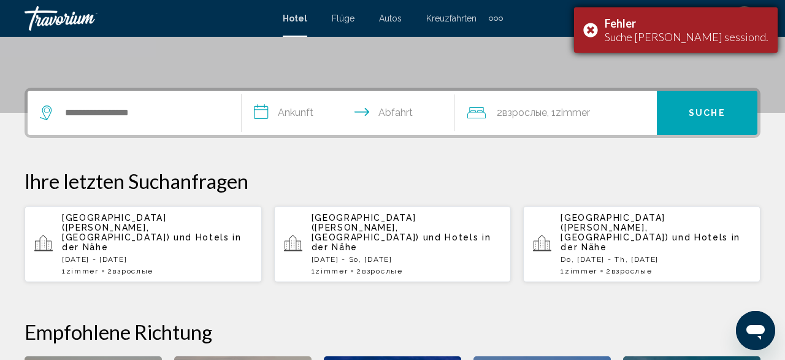
click at [646, 33] on div "Fehler Suche Ethen sessiond." at bounding box center [676, 29] width 204 height 45
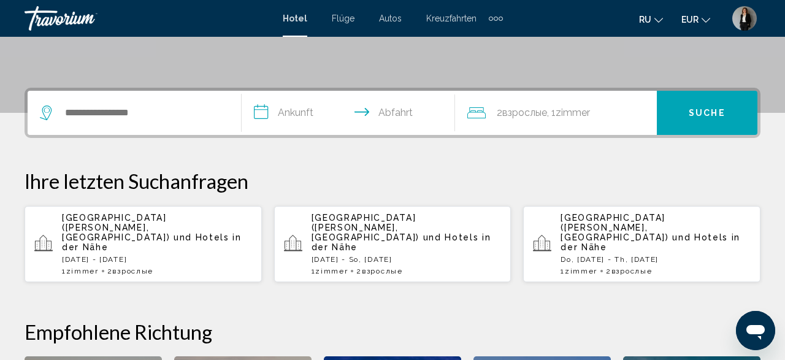
click at [95, 231] on span "[GEOGRAPHIC_DATA] ([GEOGRAPHIC_DATA], [GEOGRAPHIC_DATA])" at bounding box center [116, 227] width 108 height 29
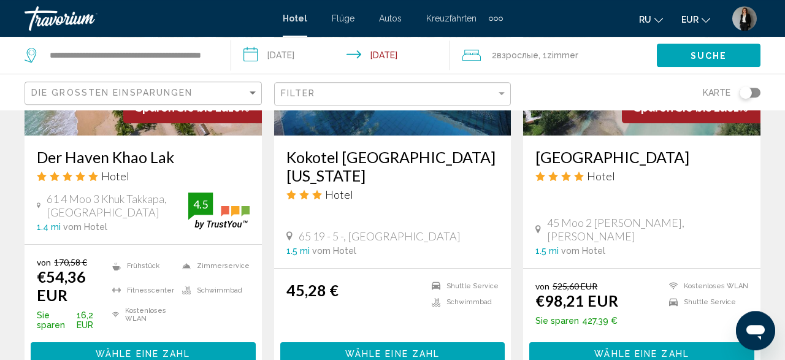
scroll to position [829, 0]
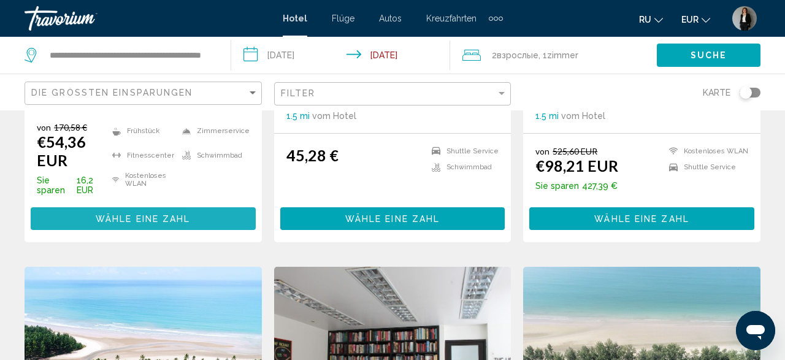
click at [226, 213] on button "Wähle eine Zahl" at bounding box center [143, 218] width 225 height 23
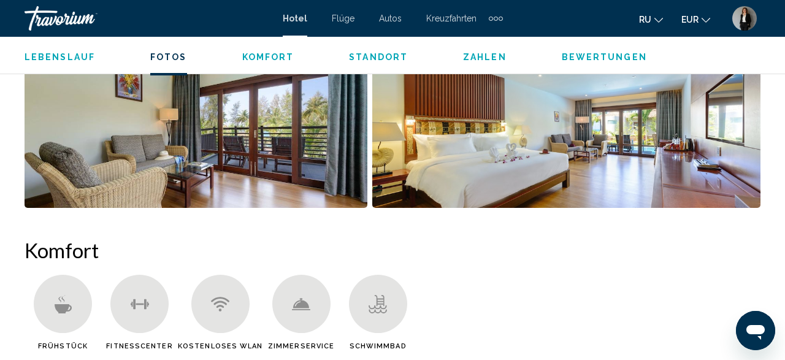
scroll to position [660, 0]
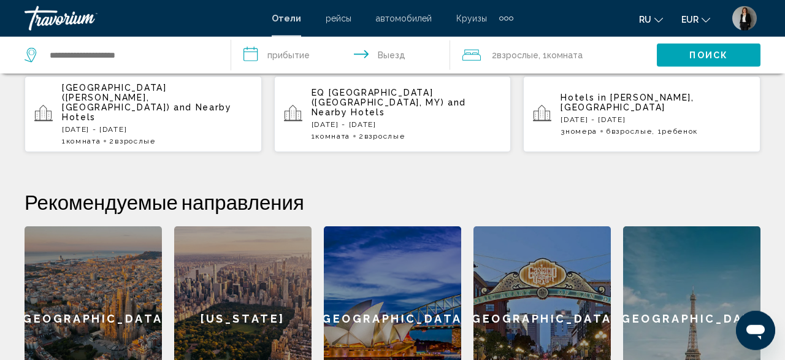
scroll to position [383, 0]
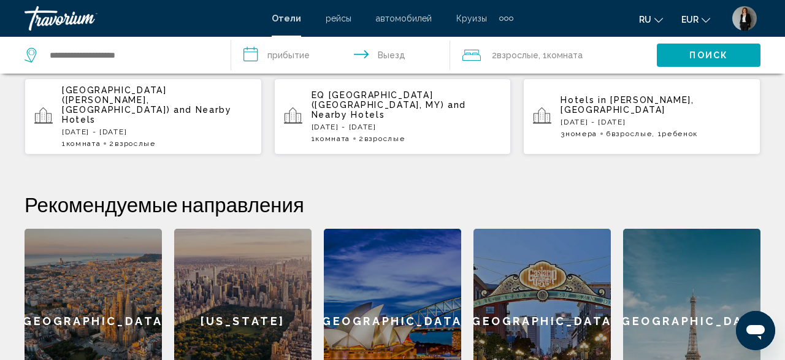
click at [90, 117] on div "[GEOGRAPHIC_DATA] ([PERSON_NAME], [GEOGRAPHIC_DATA]) and Nearby Hotels [DATE] -…" at bounding box center [157, 116] width 190 height 63
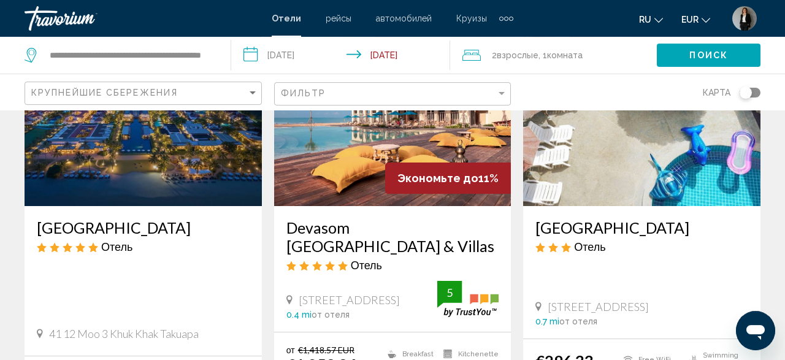
scroll to position [191, 0]
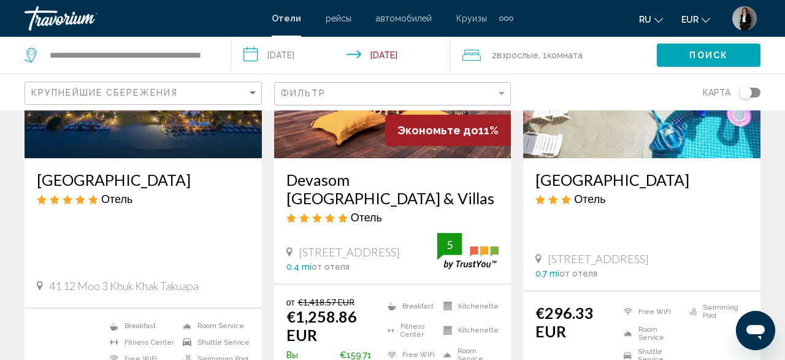
click at [79, 182] on h3 "[GEOGRAPHIC_DATA]" at bounding box center [143, 179] width 213 height 18
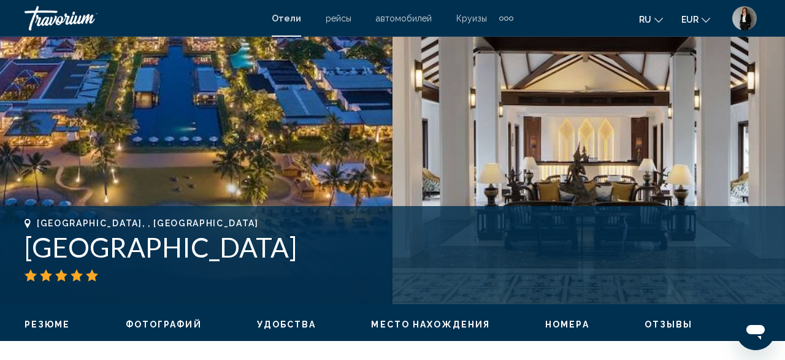
scroll to position [337, 0]
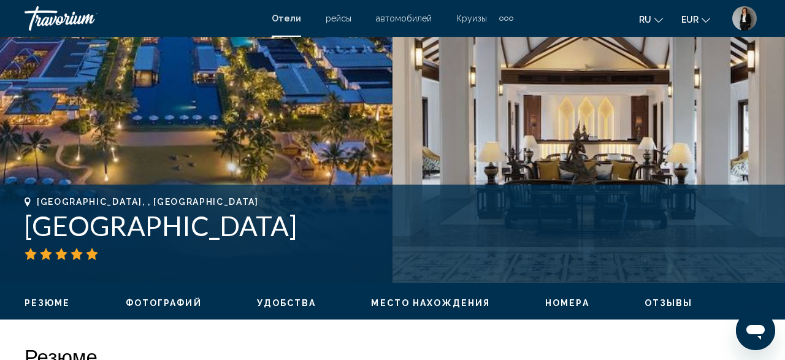
drag, startPoint x: 456, startPoint y: 222, endPoint x: 25, endPoint y: 226, distance: 431.0
click at [25, 226] on h1 "[GEOGRAPHIC_DATA]" at bounding box center [393, 226] width 736 height 32
copy h1 "[GEOGRAPHIC_DATA]"
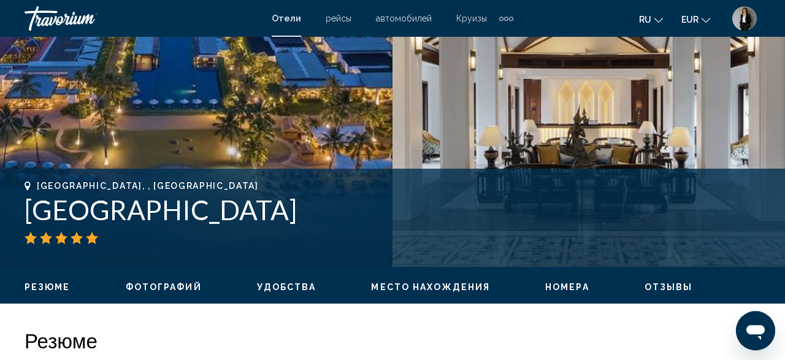
scroll to position [592, 0]
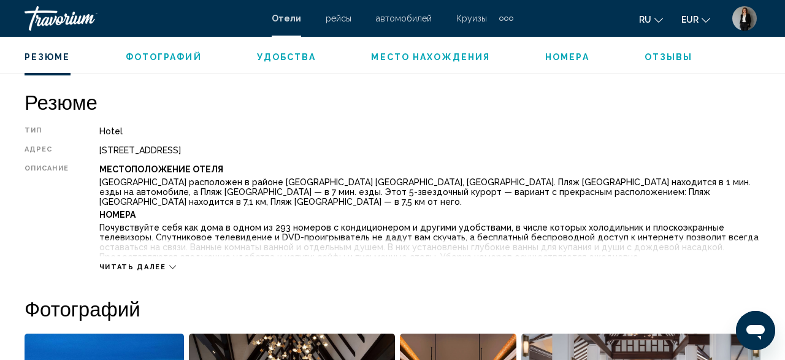
click at [169, 264] on icon "Main content" at bounding box center [172, 267] width 7 height 7
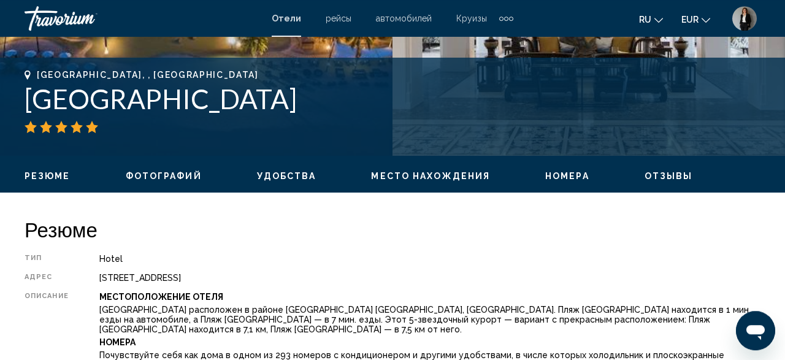
scroll to position [337, 0]
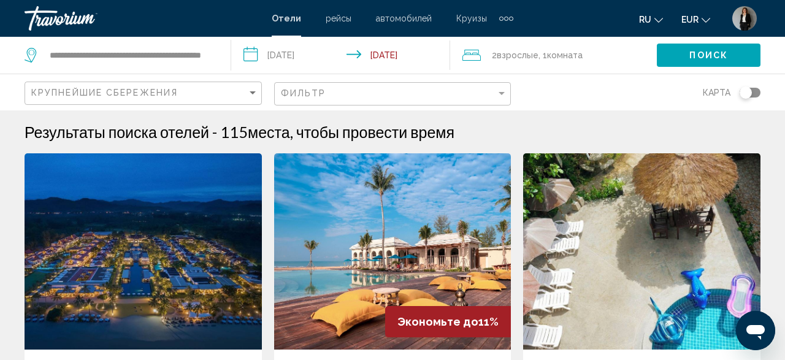
click at [281, 55] on input "**********" at bounding box center [343, 57] width 224 height 40
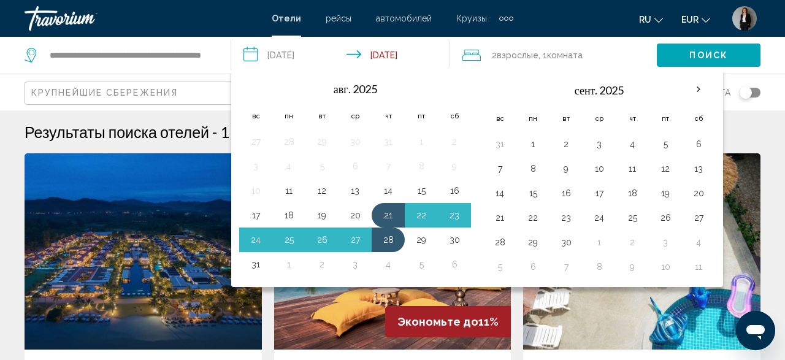
click at [291, 55] on input "**********" at bounding box center [343, 57] width 224 height 40
click at [697, 166] on button "13" at bounding box center [698, 168] width 20 height 17
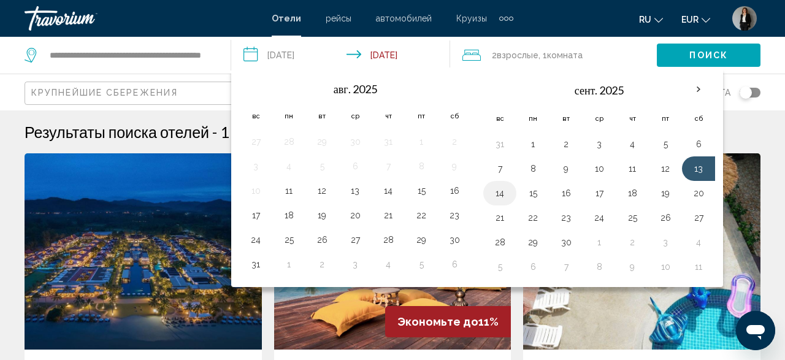
click at [496, 192] on button "14" at bounding box center [500, 193] width 20 height 17
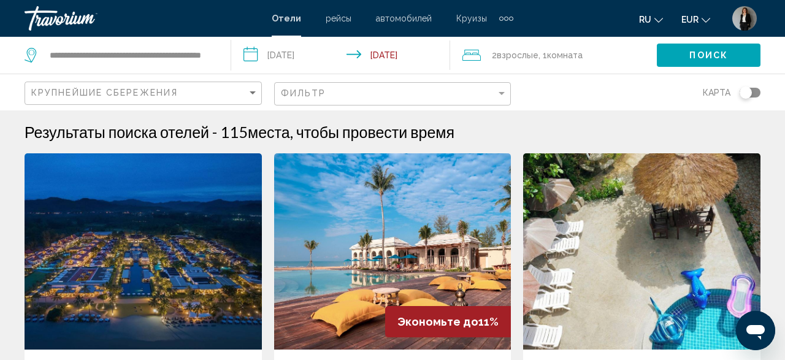
click at [376, 55] on input "**********" at bounding box center [343, 57] width 224 height 40
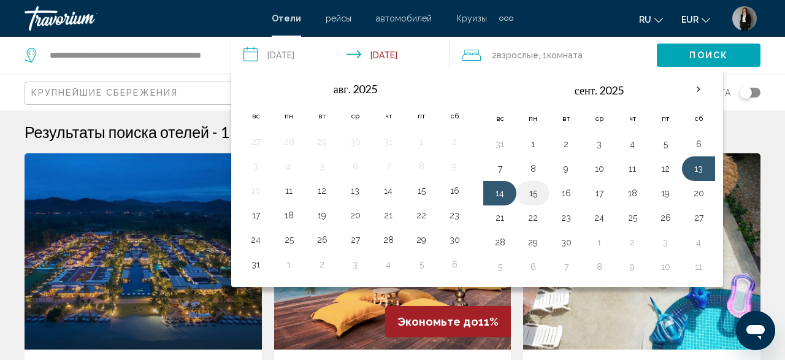
click at [529, 189] on button "15" at bounding box center [533, 193] width 20 height 17
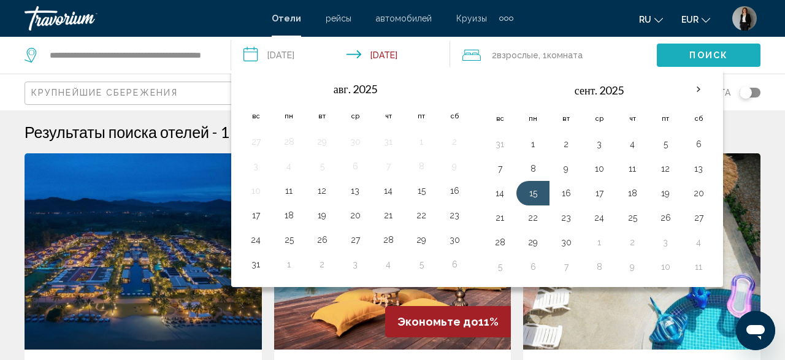
click at [692, 50] on span "Поиск" at bounding box center [708, 55] width 39 height 10
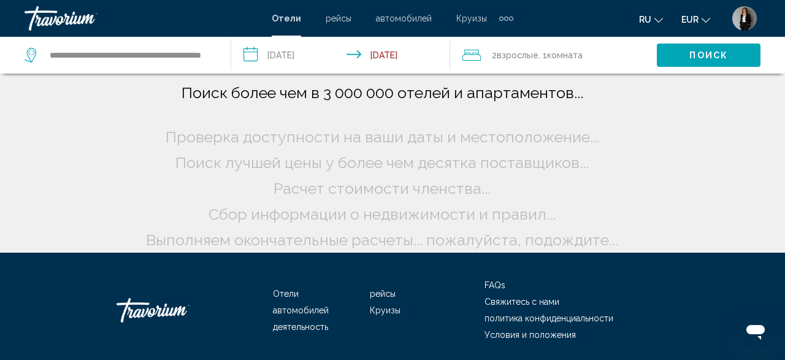
click at [385, 52] on input "**********" at bounding box center [343, 57] width 224 height 40
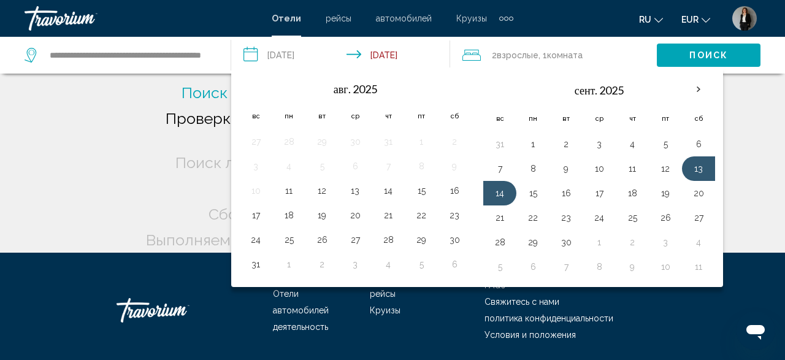
click at [385, 52] on input "**********" at bounding box center [343, 57] width 224 height 40
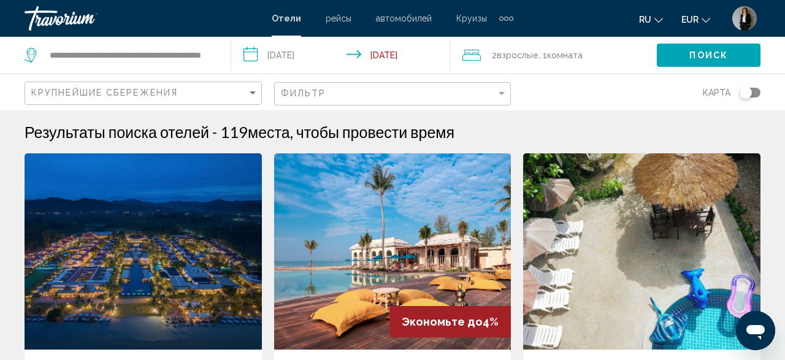
click at [371, 50] on input "**********" at bounding box center [343, 57] width 224 height 40
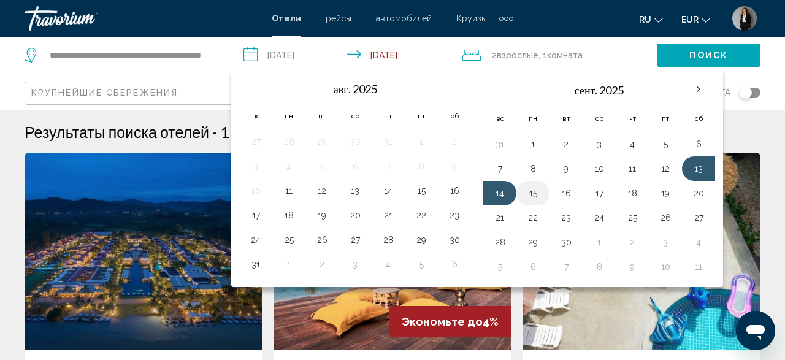
click at [530, 187] on button "15" at bounding box center [533, 193] width 20 height 17
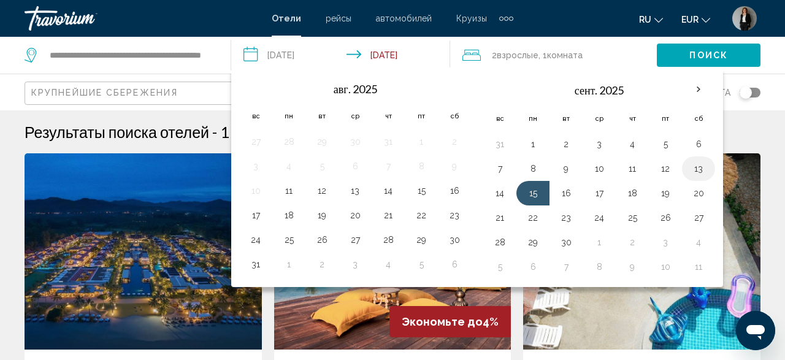
click at [695, 164] on button "13" at bounding box center [698, 168] width 20 height 17
type input "**********"
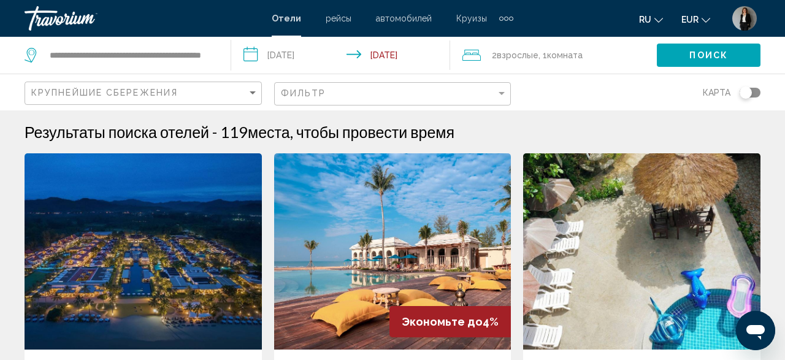
click at [370, 55] on input "**********" at bounding box center [343, 57] width 224 height 40
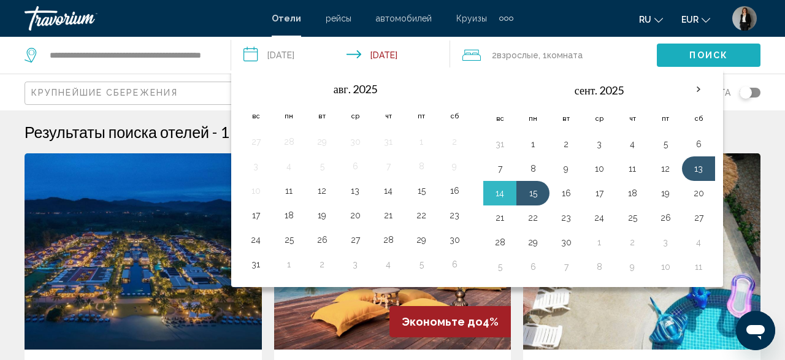
click at [734, 47] on button "Поиск" at bounding box center [709, 55] width 104 height 23
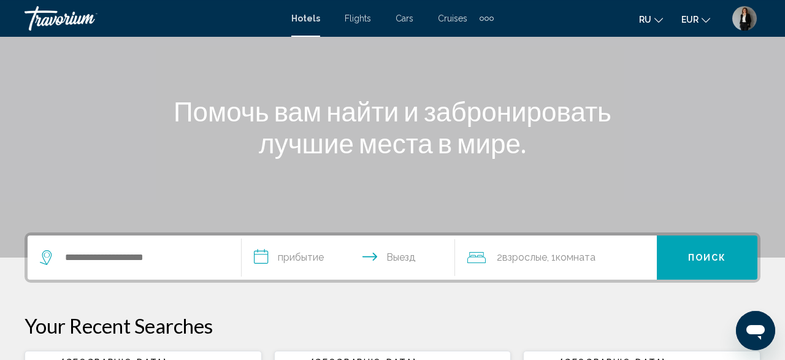
scroll to position [255, 0]
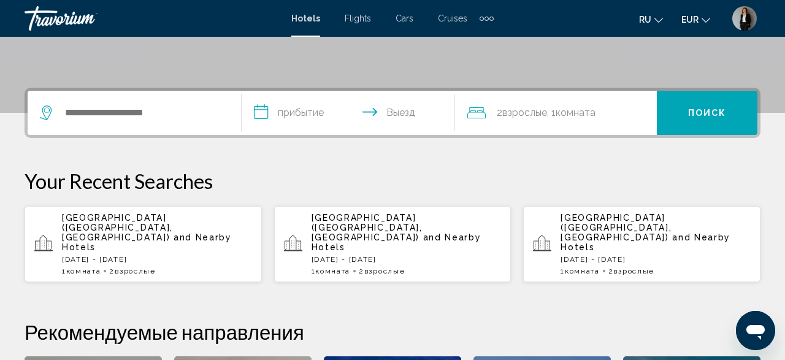
click at [305, 110] on input "**********" at bounding box center [351, 115] width 219 height 48
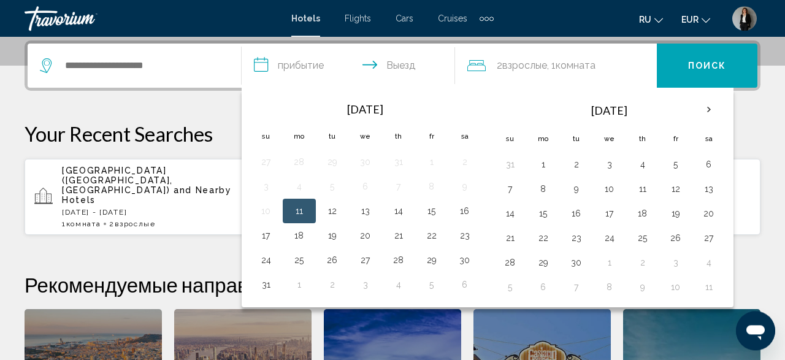
scroll to position [303, 0]
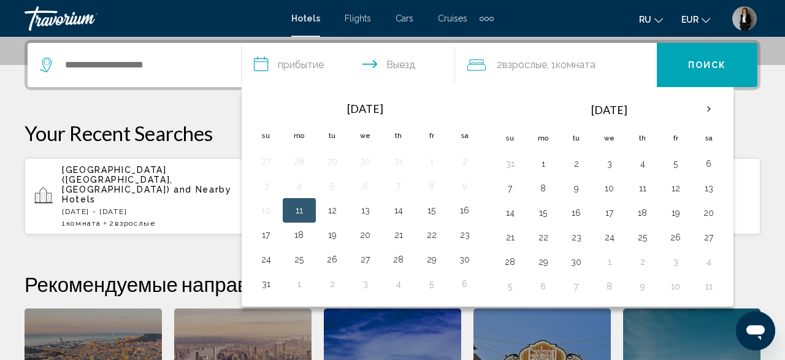
click at [118, 183] on span "[GEOGRAPHIC_DATA] ([GEOGRAPHIC_DATA], [GEOGRAPHIC_DATA])" at bounding box center [117, 179] width 111 height 29
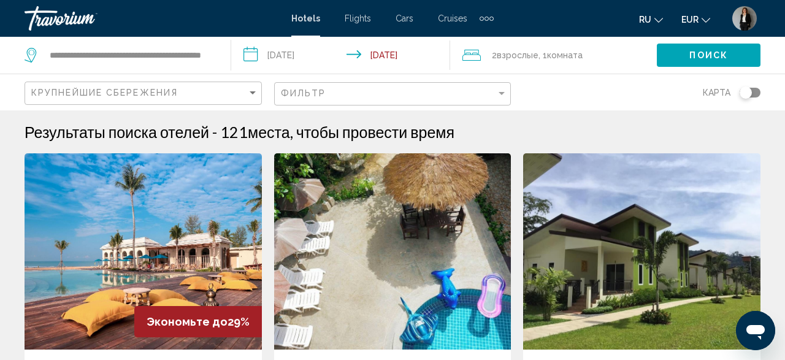
click at [276, 50] on input "**********" at bounding box center [343, 57] width 224 height 40
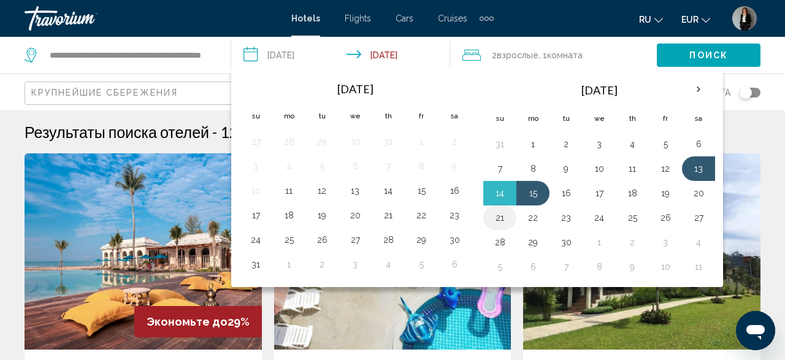
click at [490, 215] on button "21" at bounding box center [500, 217] width 20 height 17
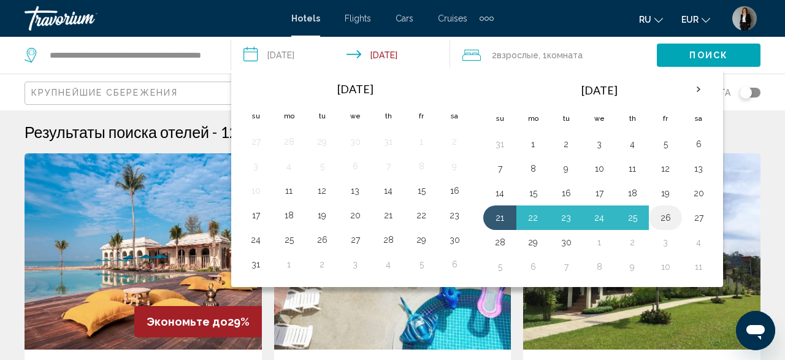
click at [655, 215] on button "26" at bounding box center [665, 217] width 20 height 17
type input "**********"
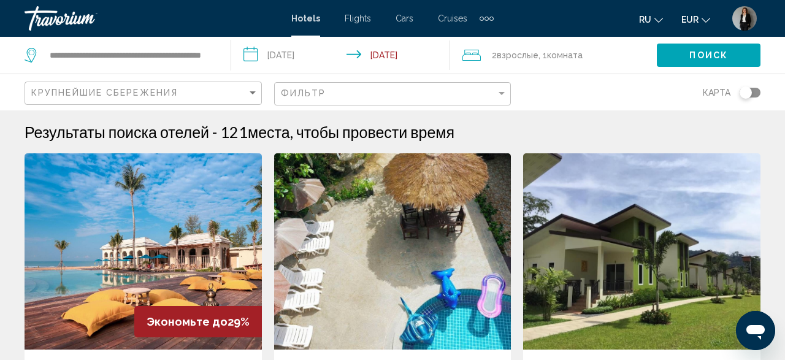
click at [697, 57] on span "Поиск" at bounding box center [708, 56] width 39 height 10
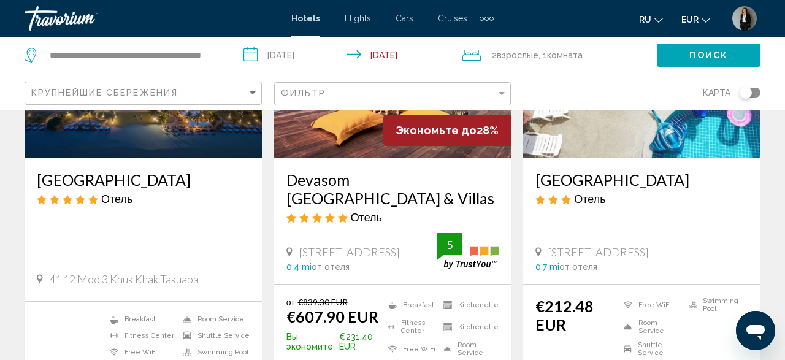
scroll to position [383, 0]
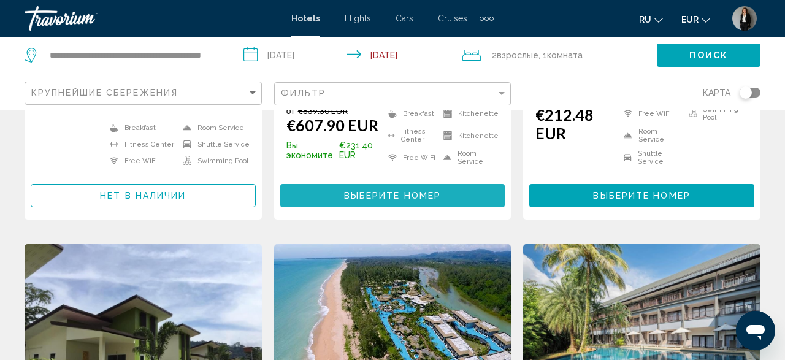
click at [376, 187] on button "Выберите номер" at bounding box center [392, 195] width 225 height 23
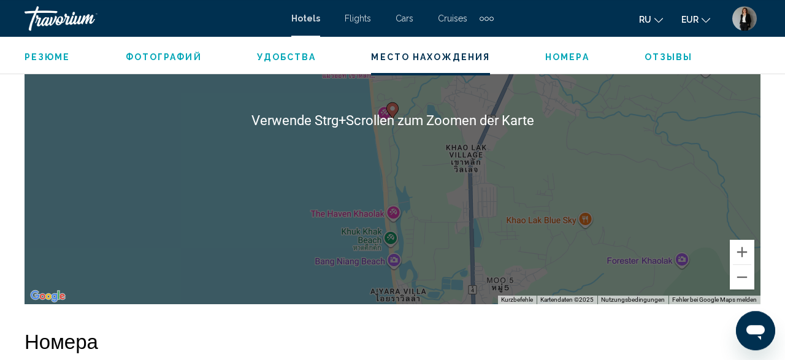
scroll to position [1536, 0]
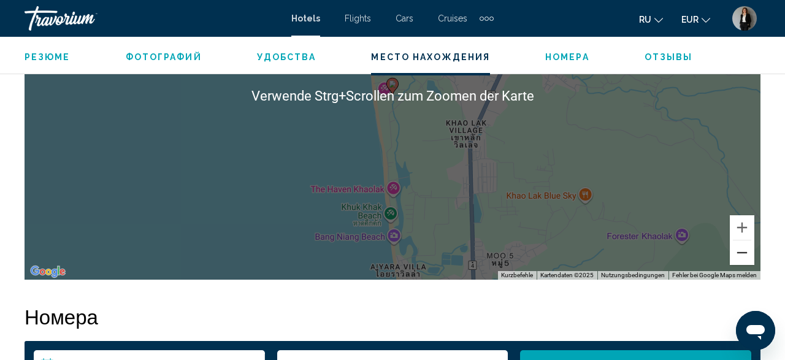
click at [752, 255] on button "Verkleinern" at bounding box center [741, 252] width 25 height 25
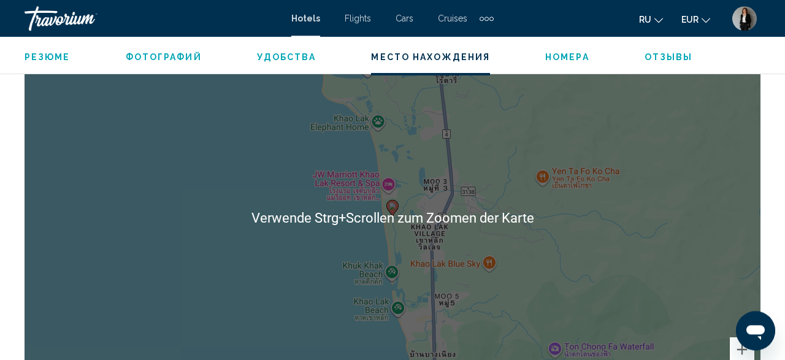
scroll to position [1409, 0]
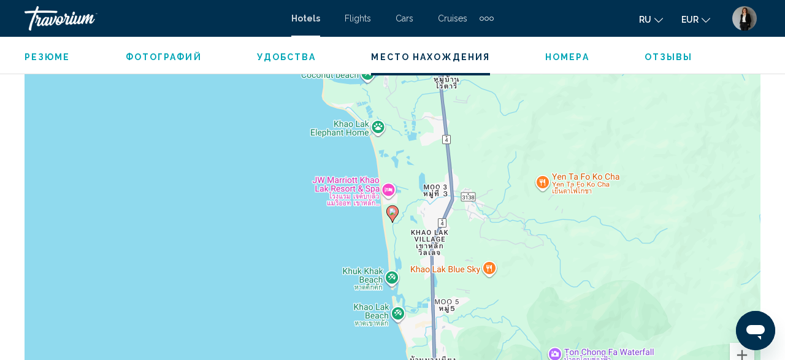
click at [389, 215] on icon "Main content" at bounding box center [392, 214] width 11 height 16
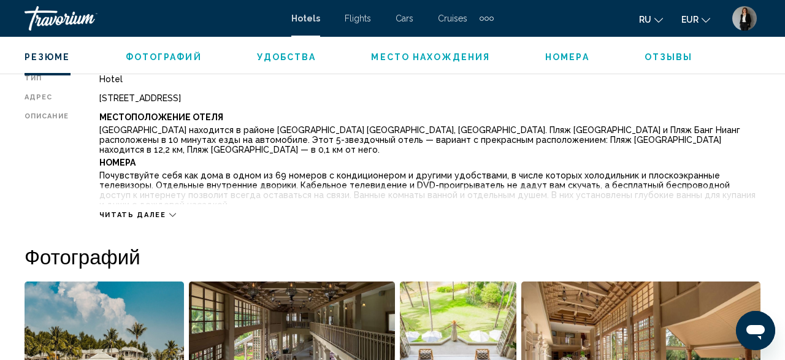
scroll to position [325, 0]
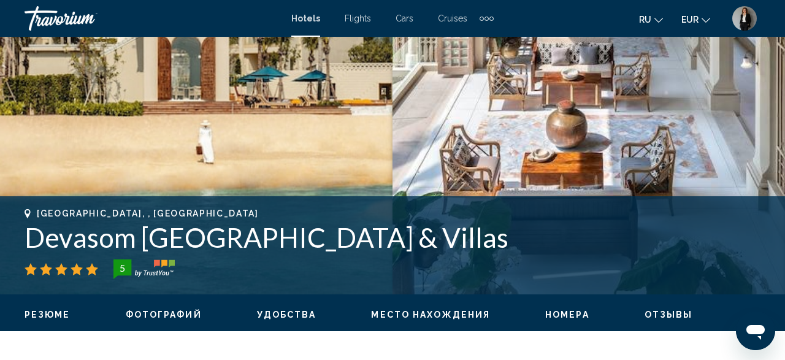
drag, startPoint x: 524, startPoint y: 238, endPoint x: 9, endPoint y: 245, distance: 515.6
click at [9, 245] on div "[GEOGRAPHIC_DATA], , [GEOGRAPHIC_DATA] Devasom [GEOGRAPHIC_DATA] 5 адрес [STREE…" at bounding box center [392, 245] width 785 height 74
copy h1 "Devasom [GEOGRAPHIC_DATA] & Villas"
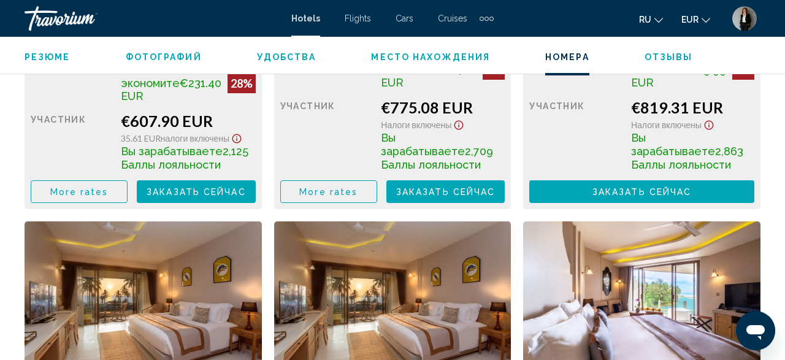
scroll to position [2238, 0]
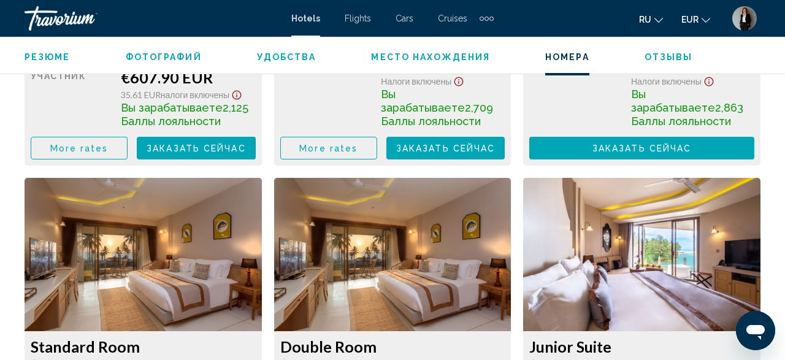
click at [249, 144] on button "Заказать сейчас Больше недоступно" at bounding box center [196, 148] width 119 height 23
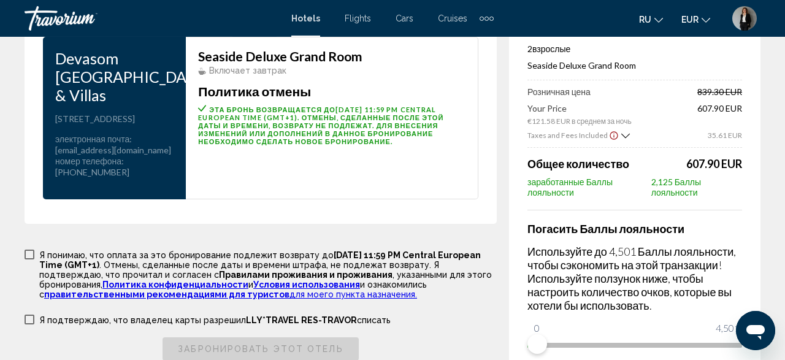
scroll to position [1721, 0]
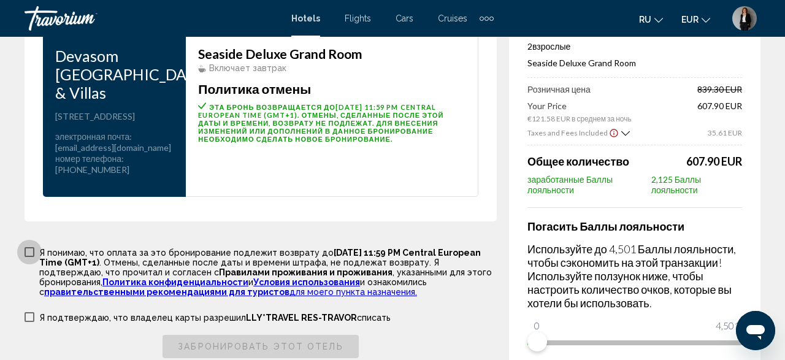
click at [29, 257] on span "Main content" at bounding box center [30, 252] width 10 height 10
click at [28, 322] on span "Main content" at bounding box center [30, 317] width 10 height 10
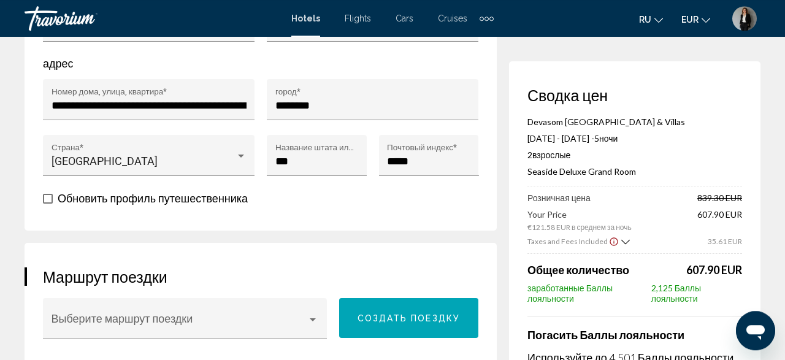
scroll to position [701, 0]
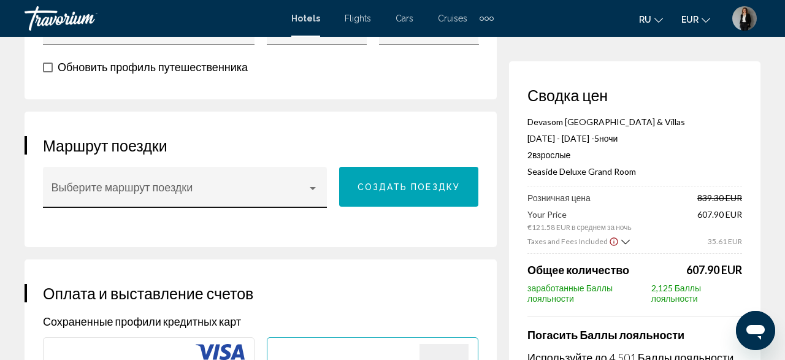
click at [220, 191] on div "Выберите маршрут поездки" at bounding box center [184, 191] width 267 height 32
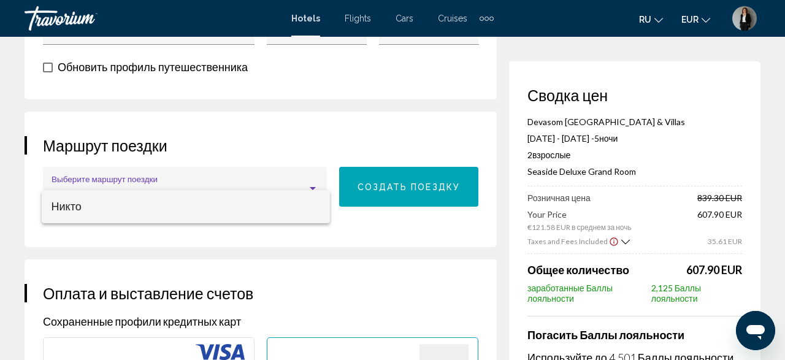
click at [220, 191] on span "Никто" at bounding box center [185, 206] width 269 height 33
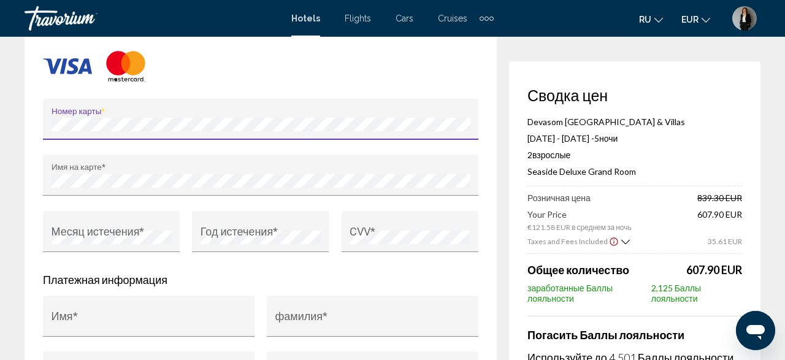
scroll to position [1211, 0]
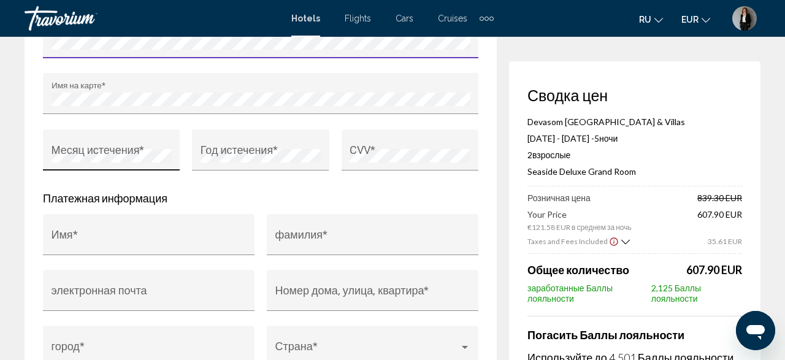
click at [124, 161] on div "Месяц истечения *" at bounding box center [111, 153] width 120 height 33
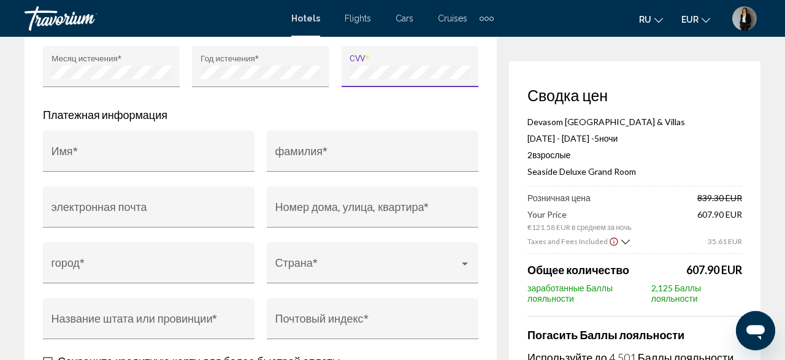
scroll to position [1275, 0]
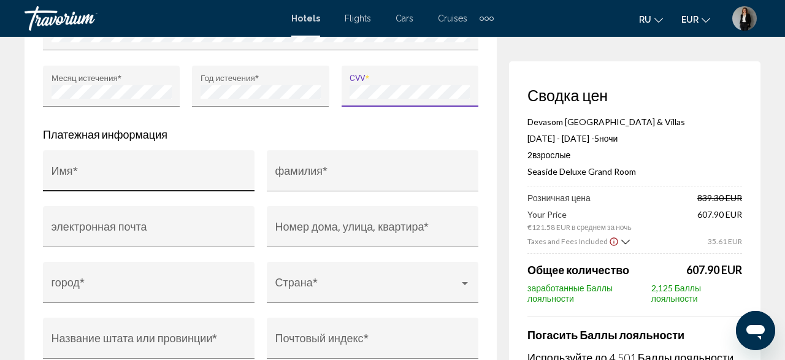
click at [194, 183] on input "Имя *" at bounding box center [148, 176] width 195 height 12
type input "******"
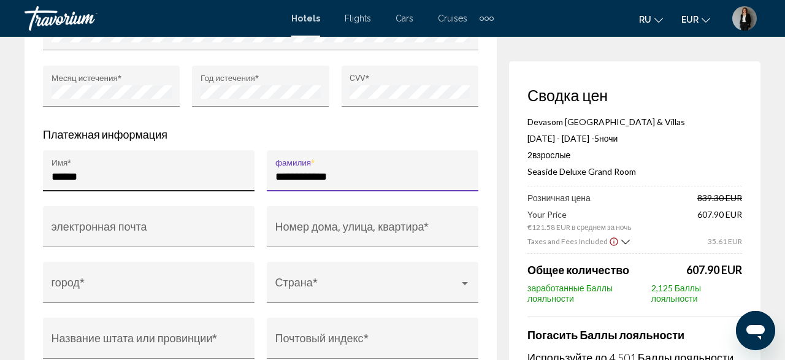
type input "**********"
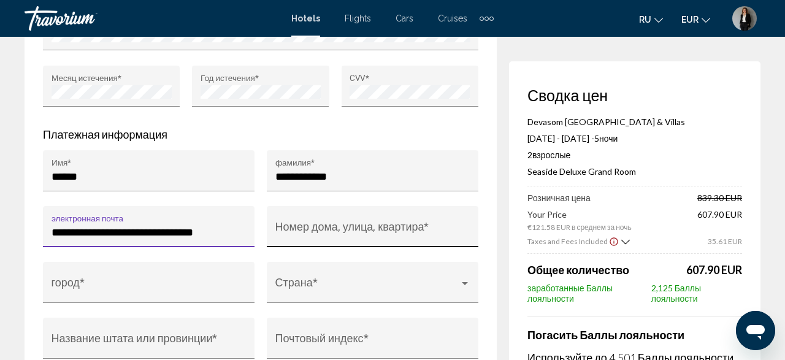
type input "**********"
click at [374, 238] on input "Номер дома, улица, квартира *" at bounding box center [372, 232] width 195 height 12
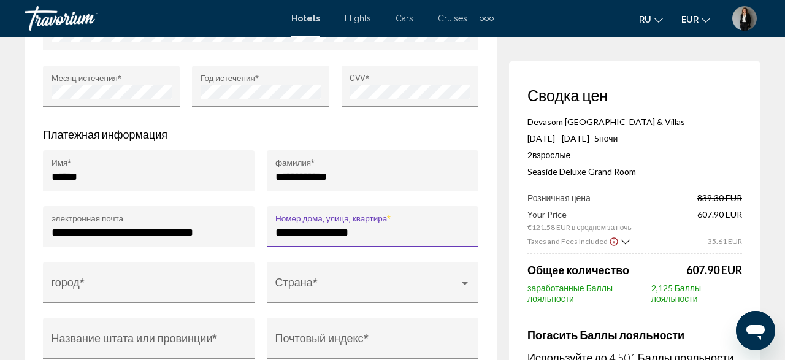
type input "**********"
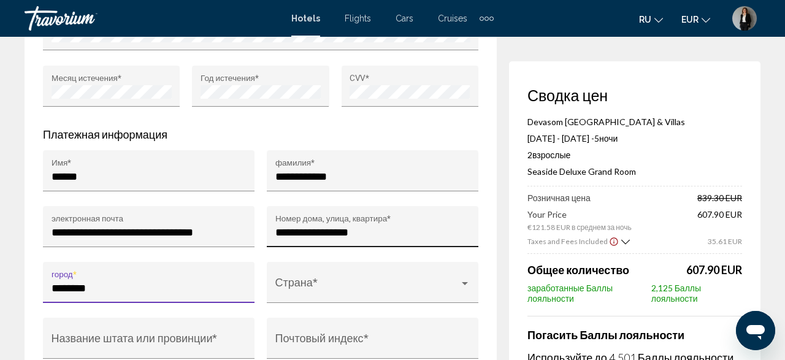
type input "********"
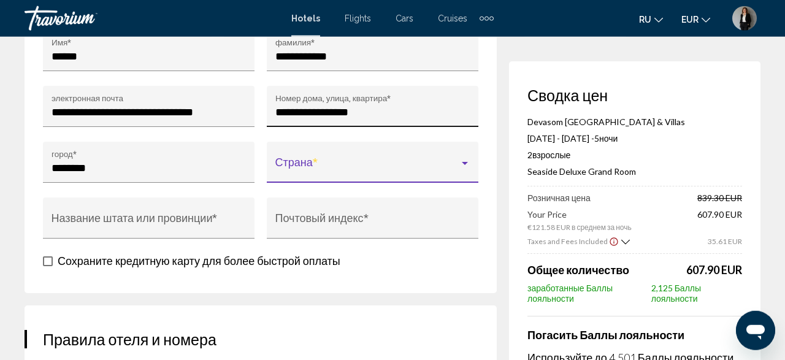
scroll to position [1466, 0]
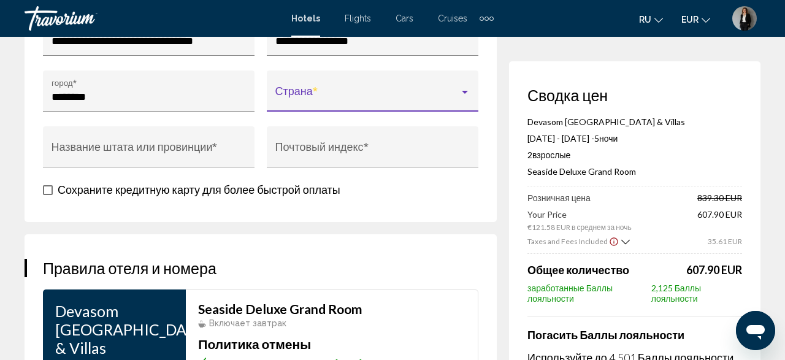
click at [457, 103] on span "Main content" at bounding box center [367, 97] width 184 height 12
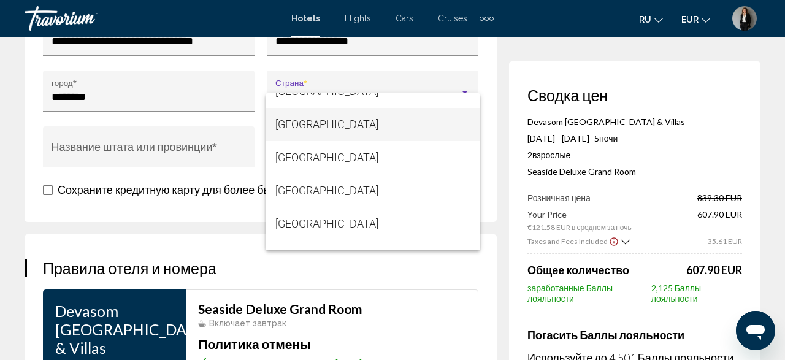
scroll to position [2751, 0]
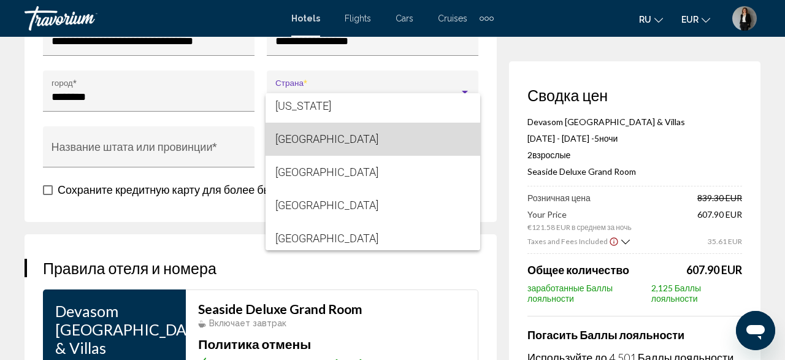
click at [406, 145] on span "[GEOGRAPHIC_DATA]" at bounding box center [372, 139] width 195 height 33
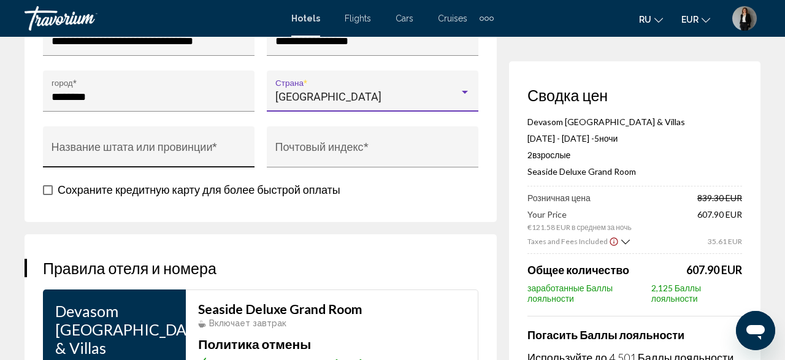
click at [177, 159] on input "Название штата или провинции *" at bounding box center [148, 153] width 195 height 12
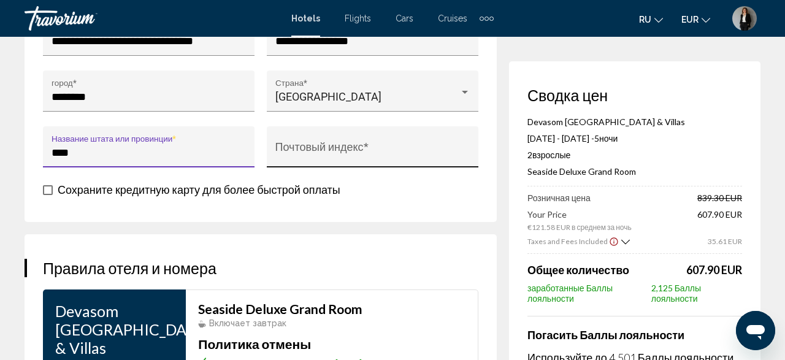
type input "****"
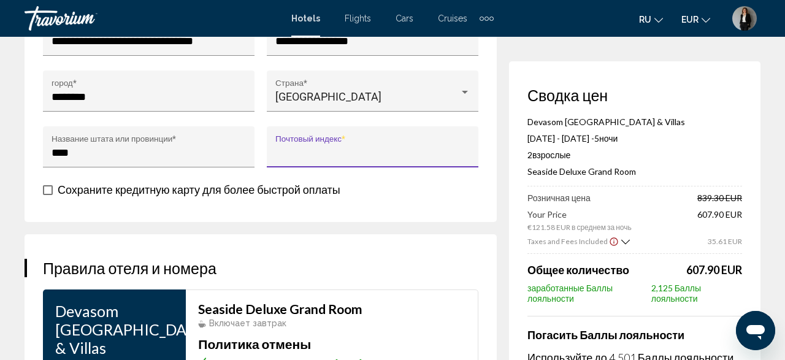
click at [313, 159] on input "Почтовый индекс *" at bounding box center [372, 153] width 195 height 12
type input "*****"
click at [46, 195] on span "Main content" at bounding box center [48, 190] width 10 height 10
click at [51, 195] on span "Main content" at bounding box center [48, 190] width 10 height 10
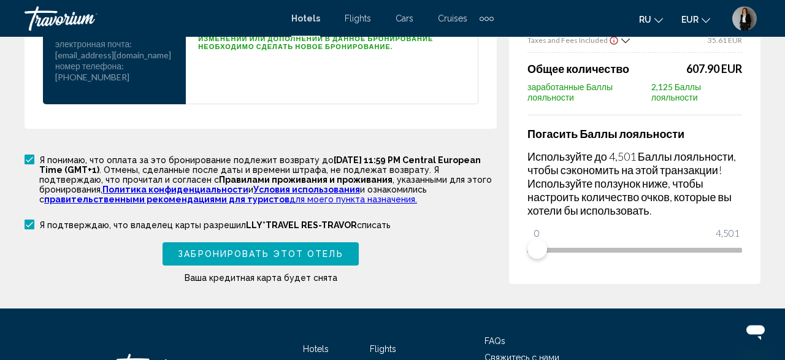
scroll to position [1913, 0]
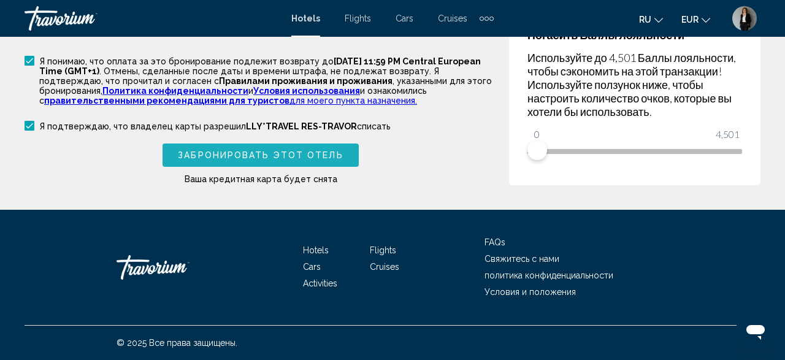
click at [247, 161] on span "Забронировать этот отель" at bounding box center [260, 156] width 165 height 10
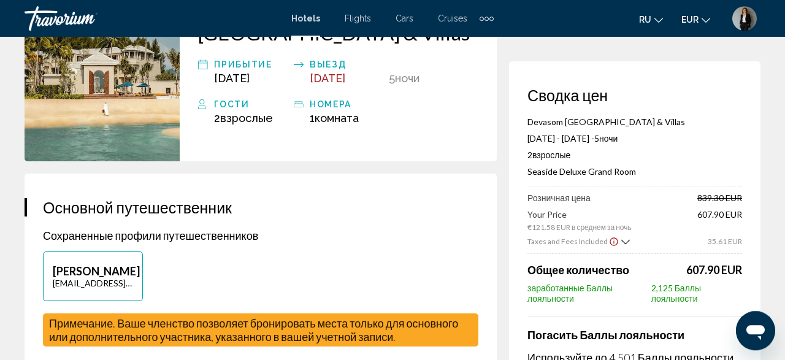
scroll to position [64, 0]
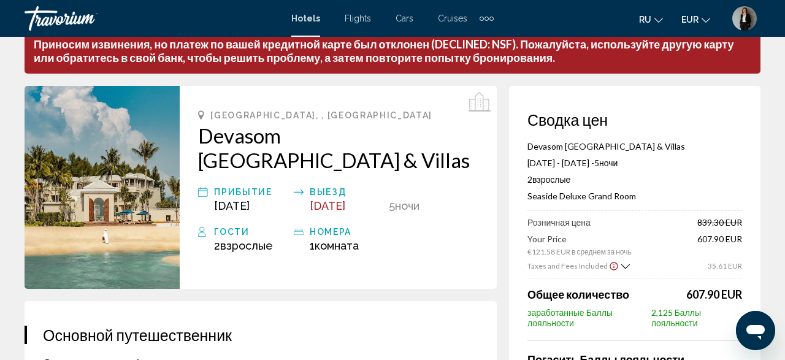
click at [594, 268] on span "Taxes and Fees Included" at bounding box center [567, 265] width 80 height 9
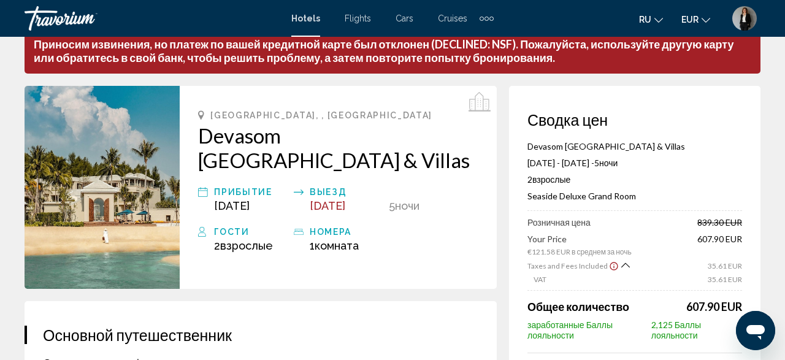
click at [621, 264] on icon "Show Taxes and Fees breakdown" at bounding box center [625, 265] width 9 height 10
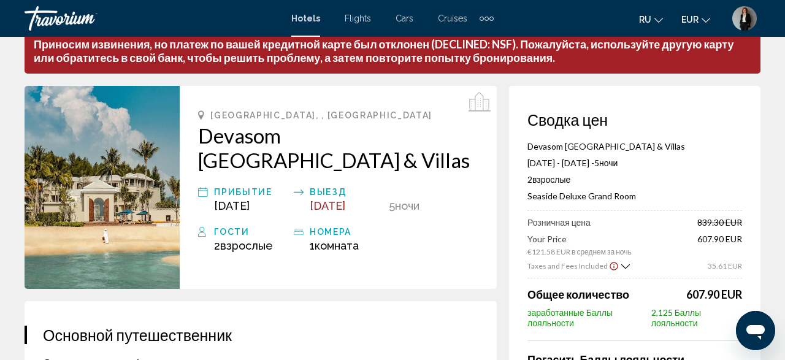
scroll to position [0, 0]
